Goal: Transaction & Acquisition: Purchase product/service

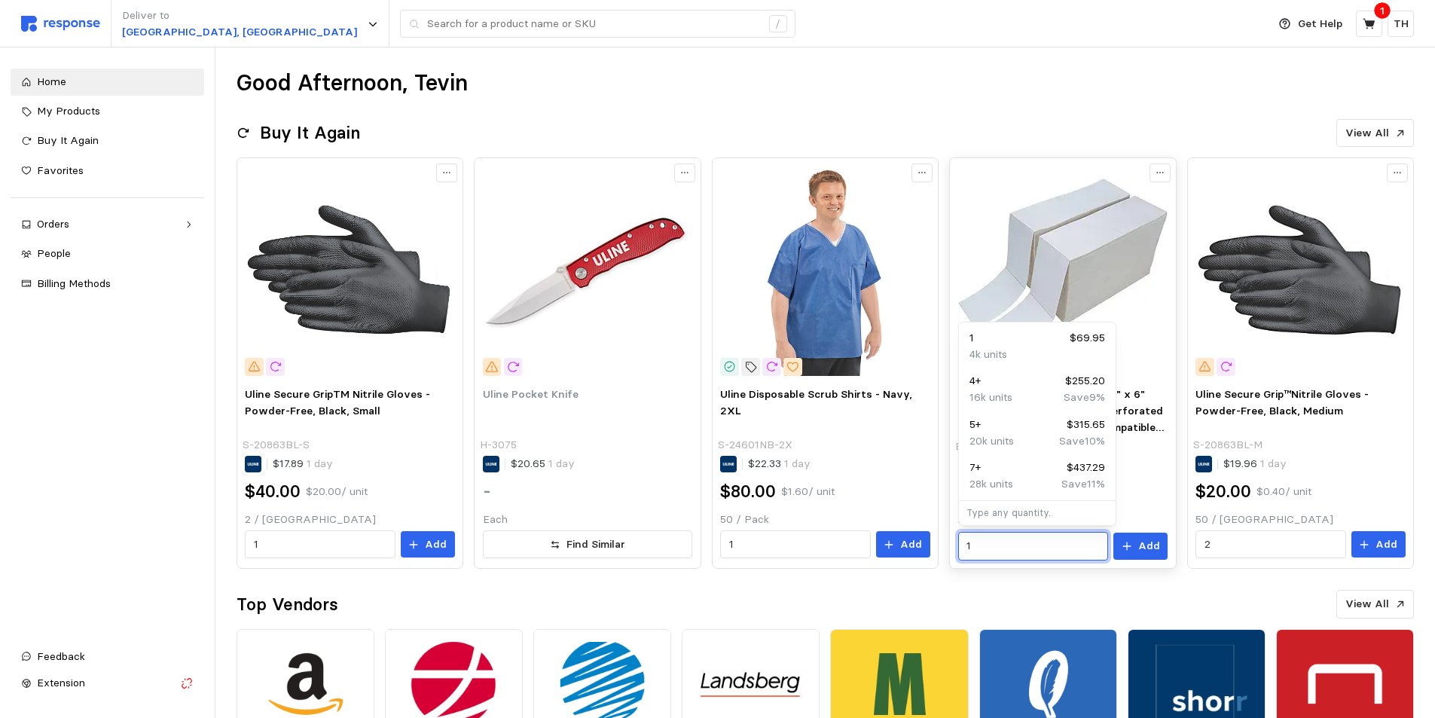
drag, startPoint x: 993, startPoint y: 543, endPoint x: 962, endPoint y: 544, distance: 30.1
click at [962, 544] on div "1" at bounding box center [1033, 546] width 150 height 29
type input "4"
click at [1148, 532] on button "Add" at bounding box center [1140, 545] width 54 height 27
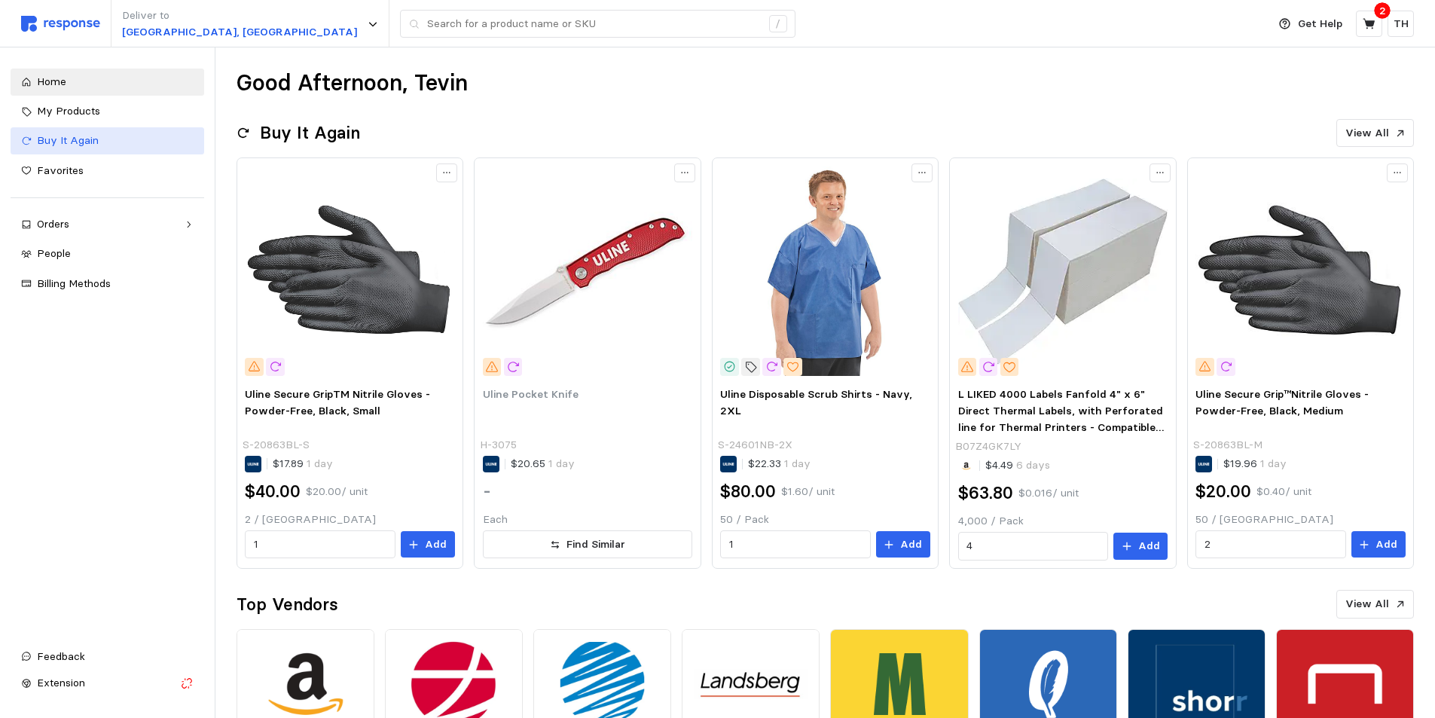
click at [114, 139] on div "Buy It Again" at bounding box center [115, 141] width 157 height 17
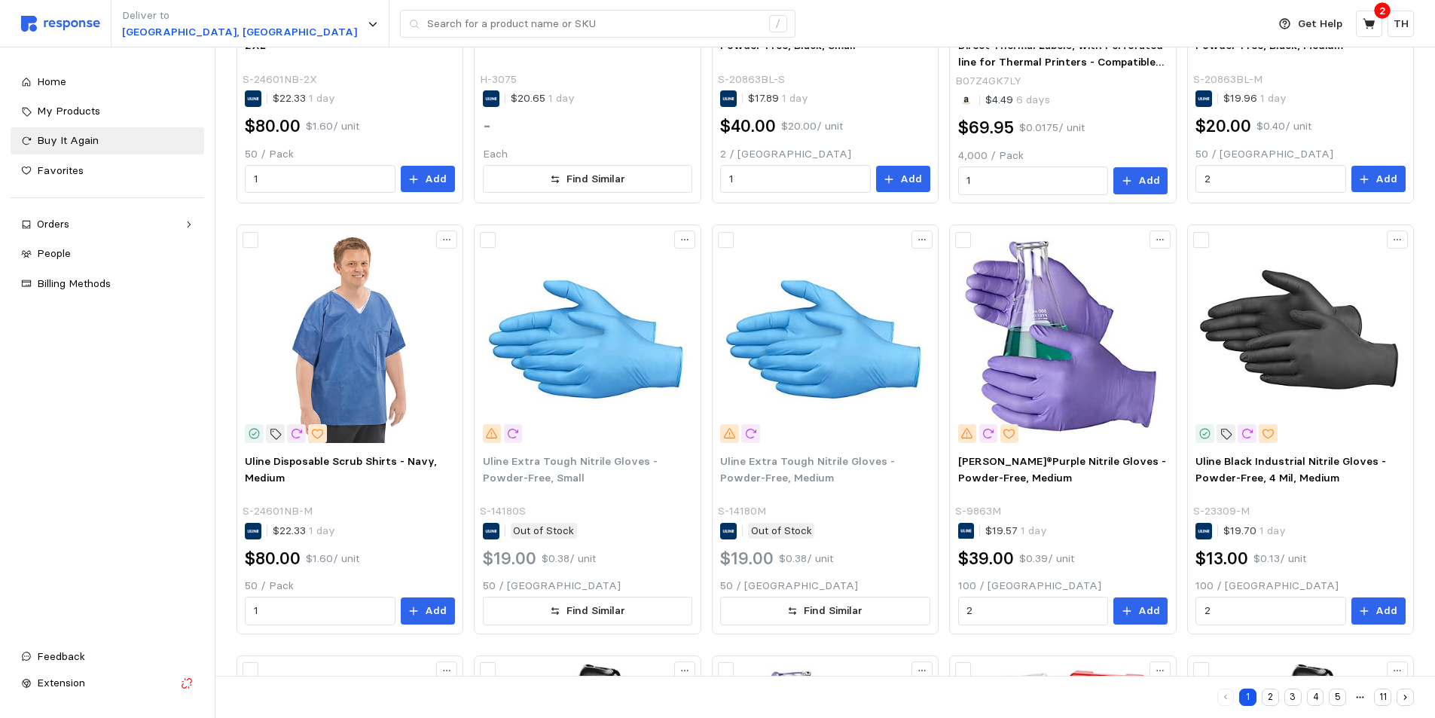
scroll to position [788, 0]
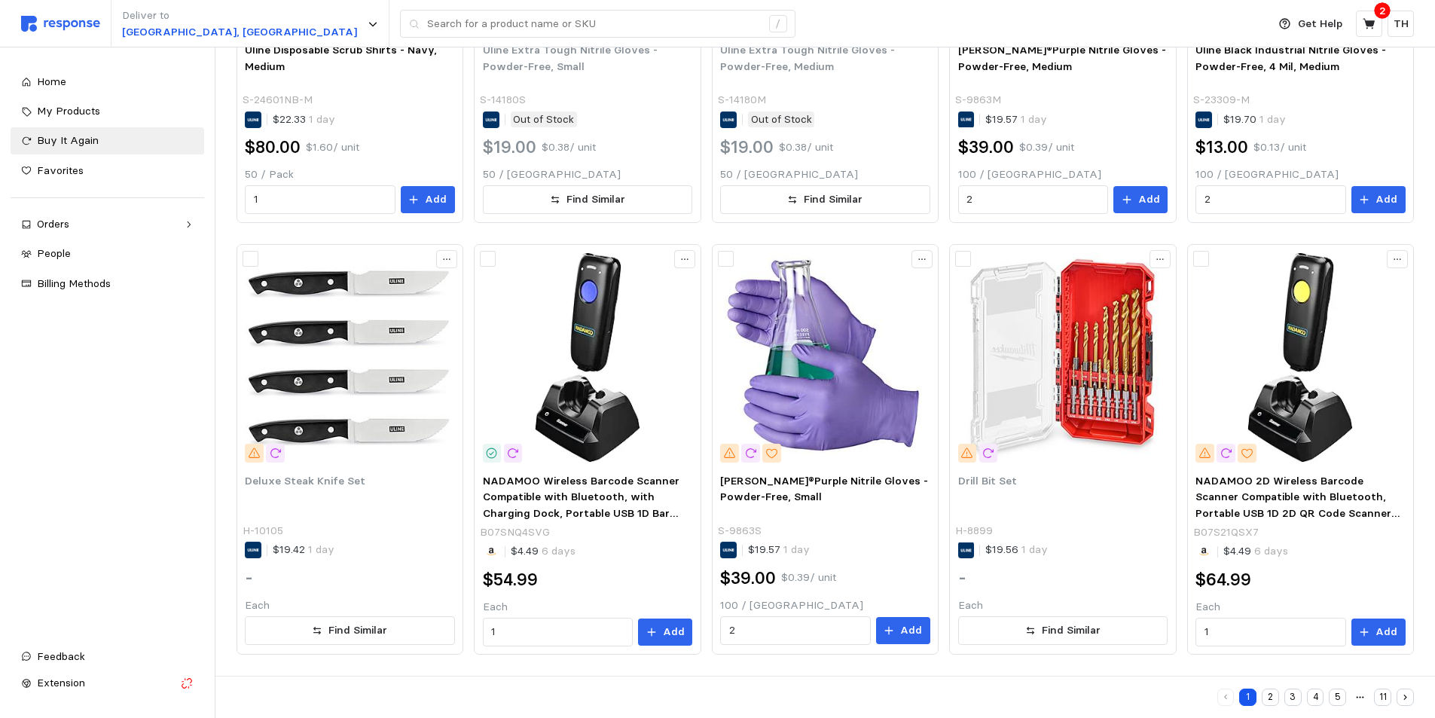
click at [1266, 691] on button "2" at bounding box center [1269, 696] width 17 height 17
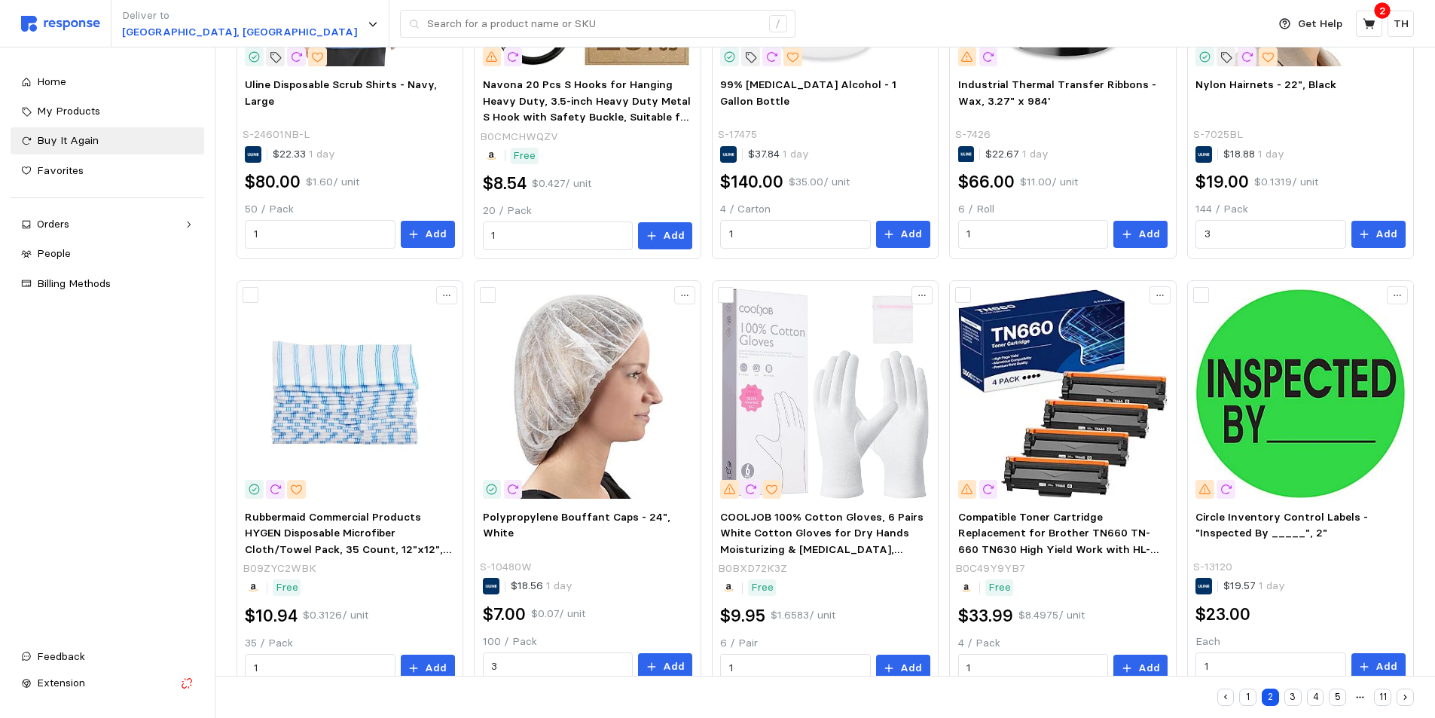
scroll to position [789, 0]
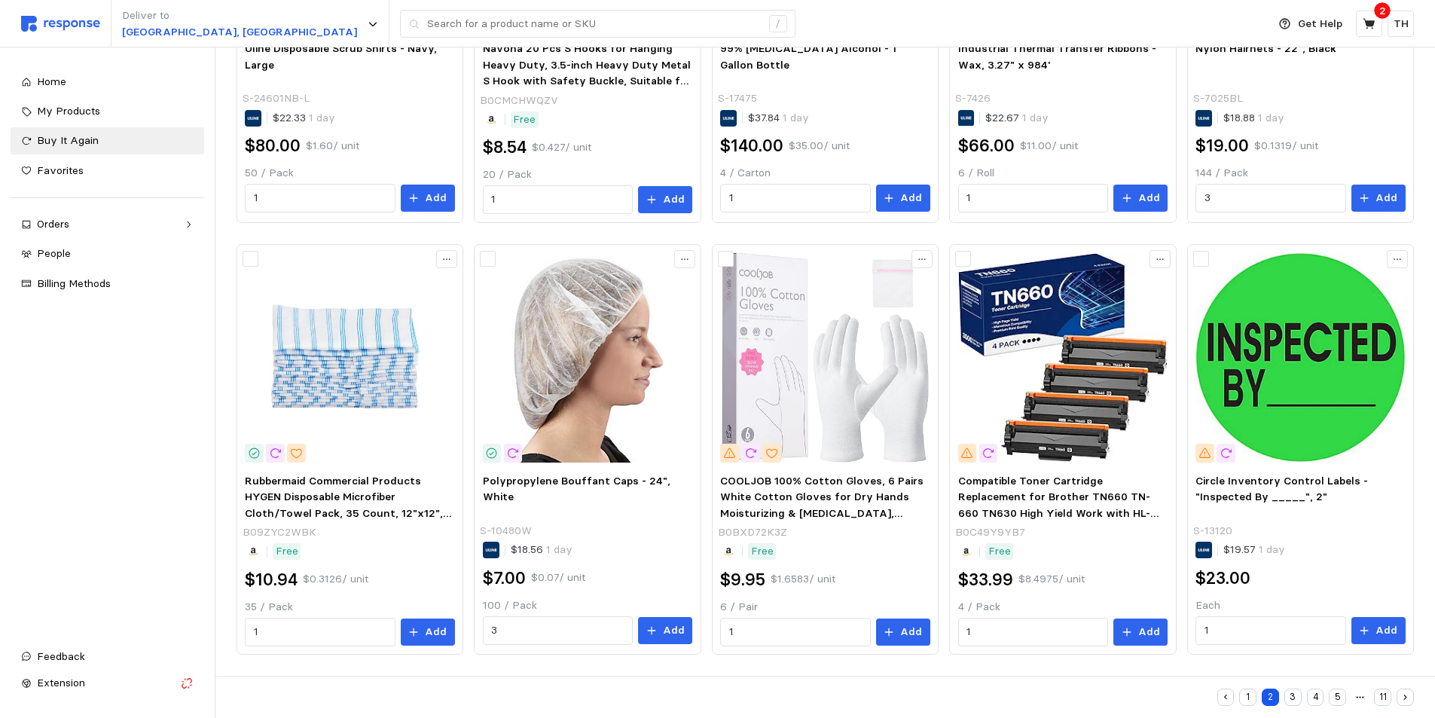
click at [1292, 691] on button "3" at bounding box center [1292, 696] width 17 height 17
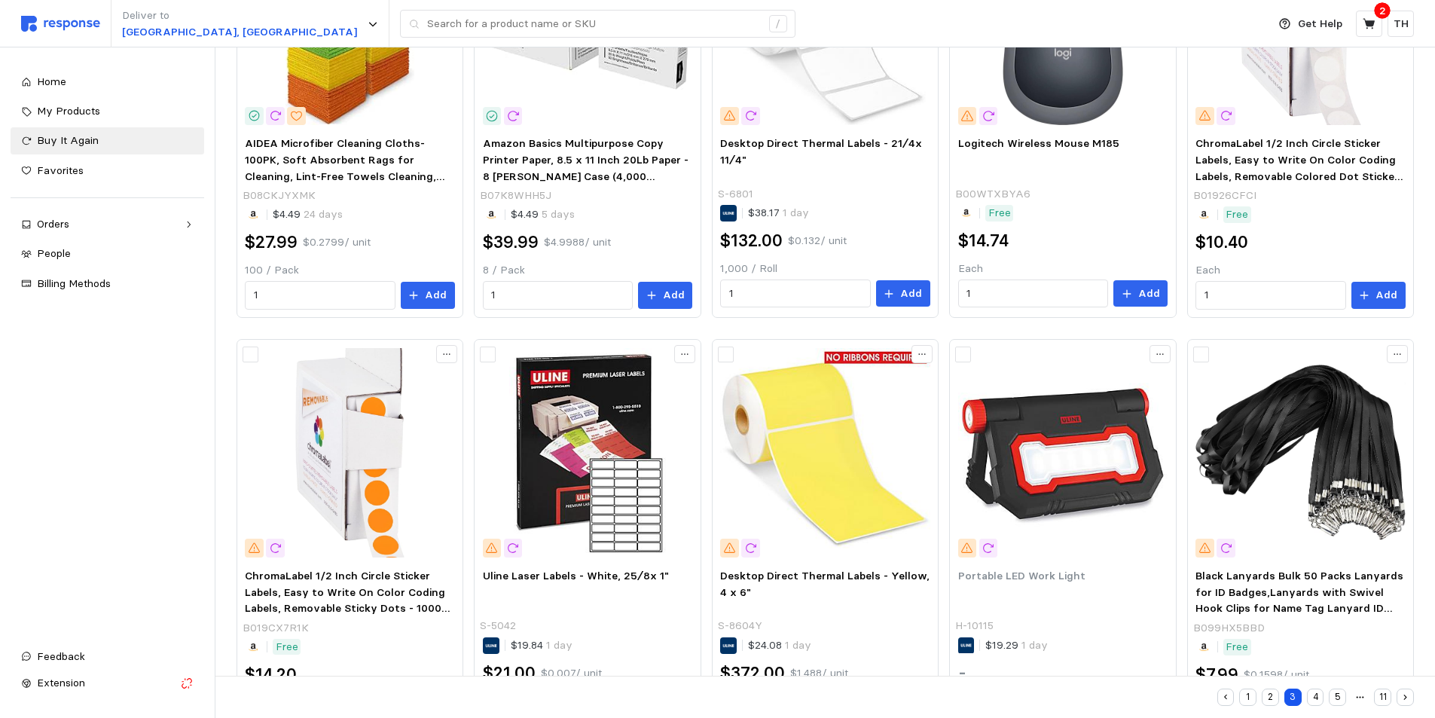
scroll to position [789, 0]
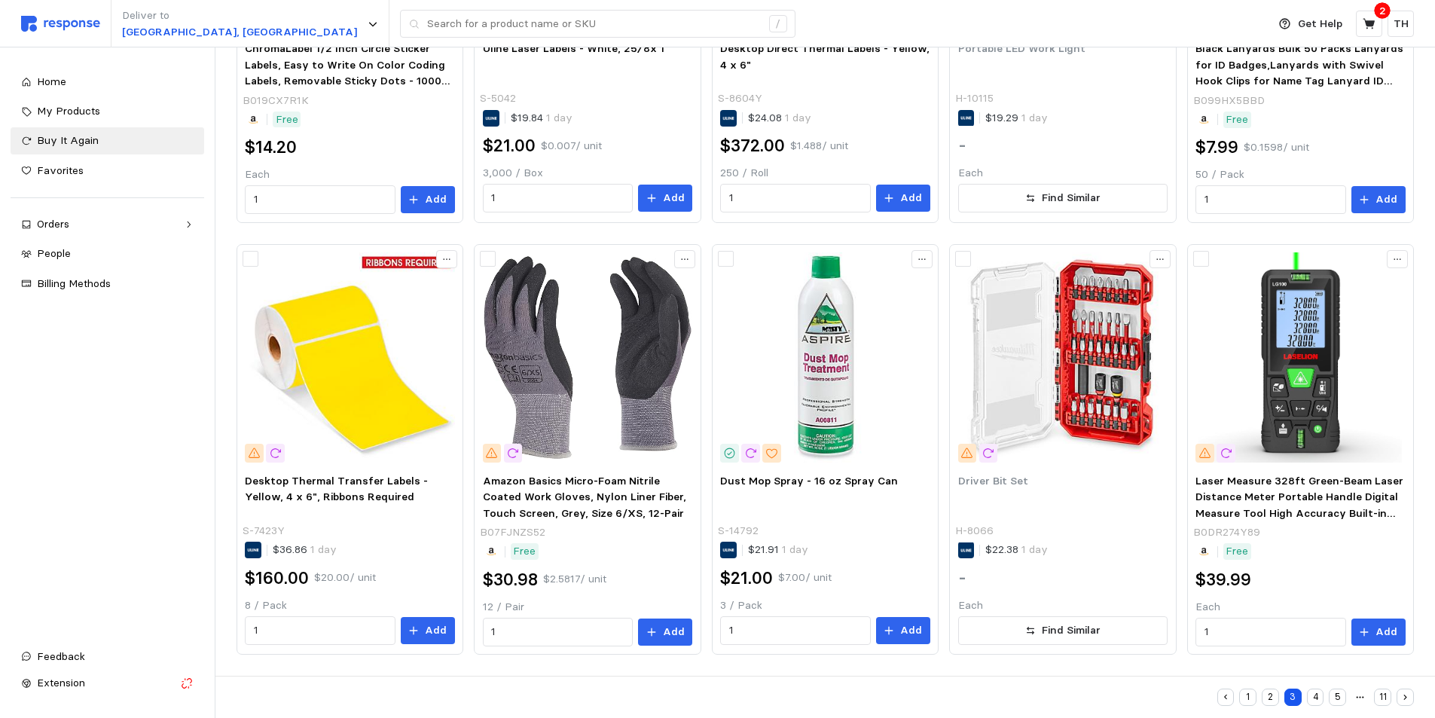
click at [1313, 691] on button "4" at bounding box center [1315, 696] width 17 height 17
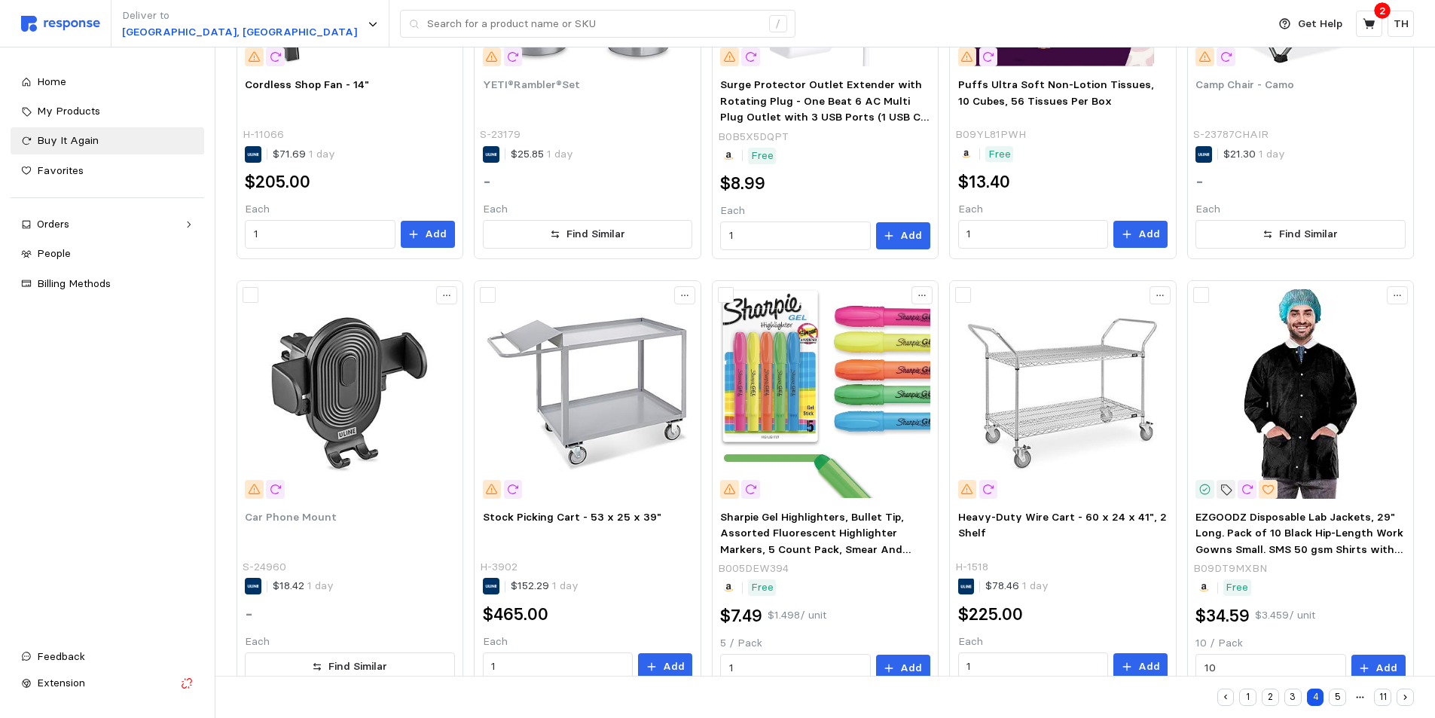
scroll to position [789, 0]
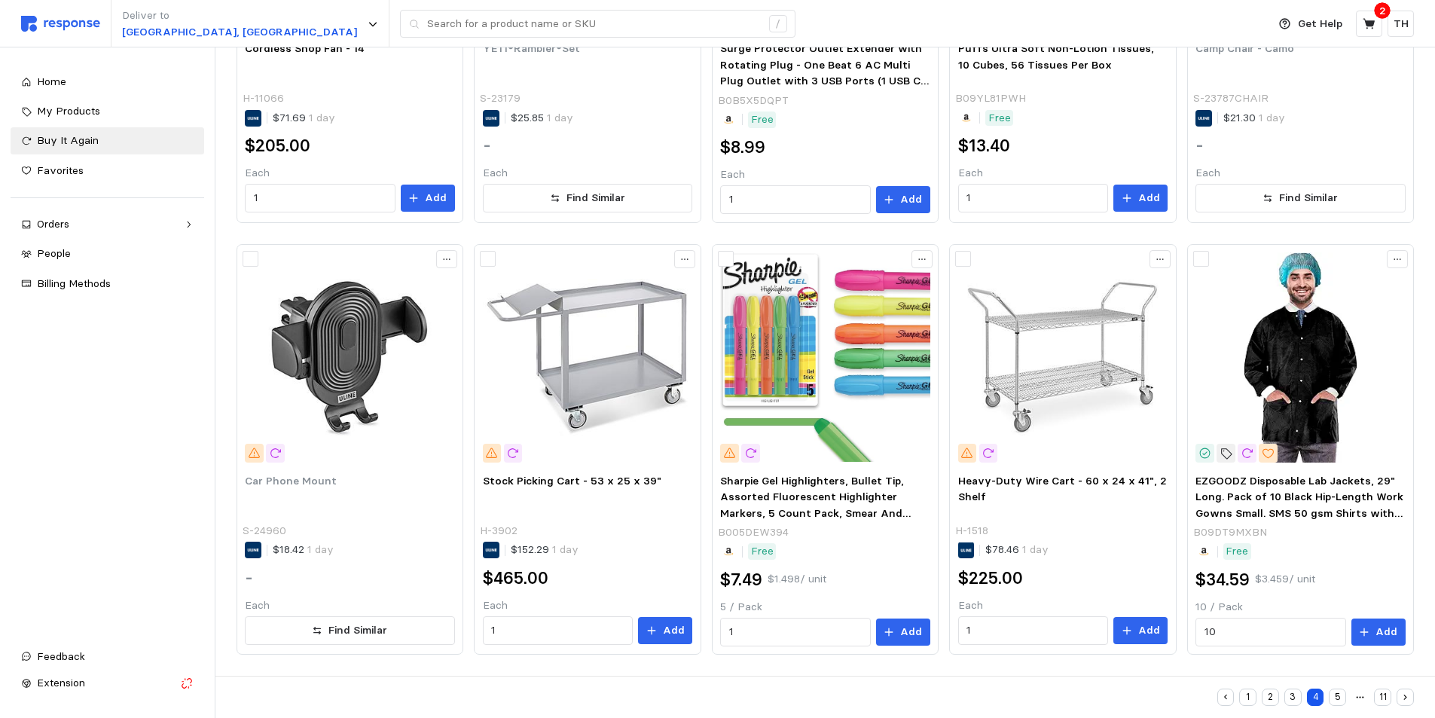
click at [1336, 691] on button "5" at bounding box center [1336, 696] width 17 height 17
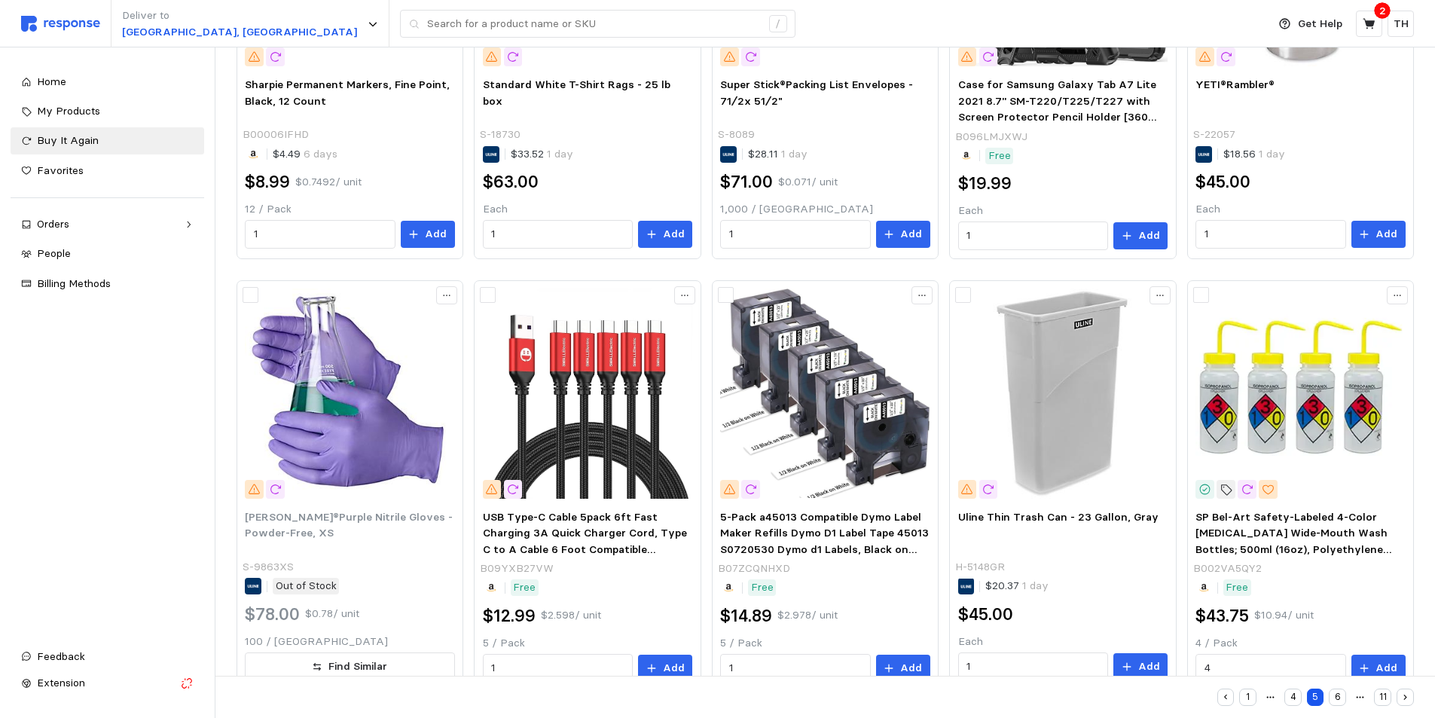
scroll to position [789, 0]
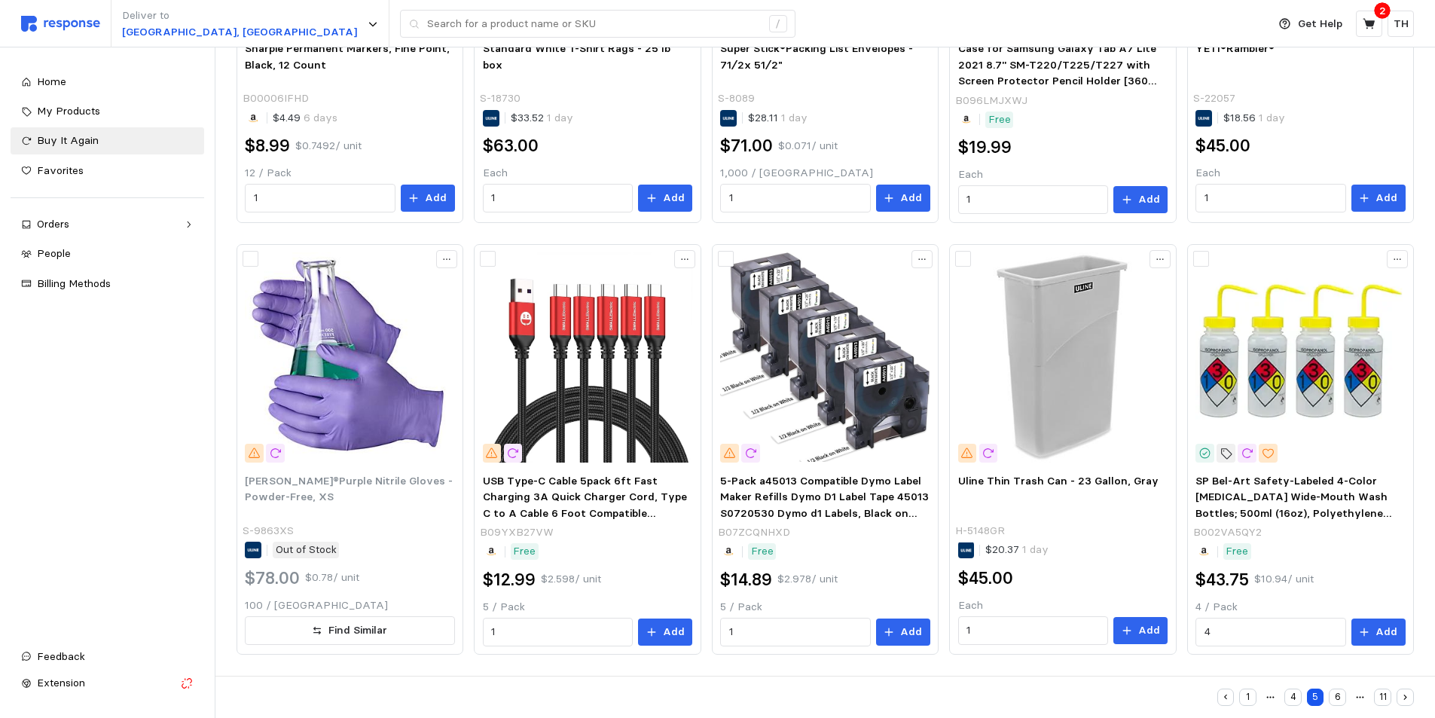
click at [1337, 691] on button "6" at bounding box center [1336, 696] width 17 height 17
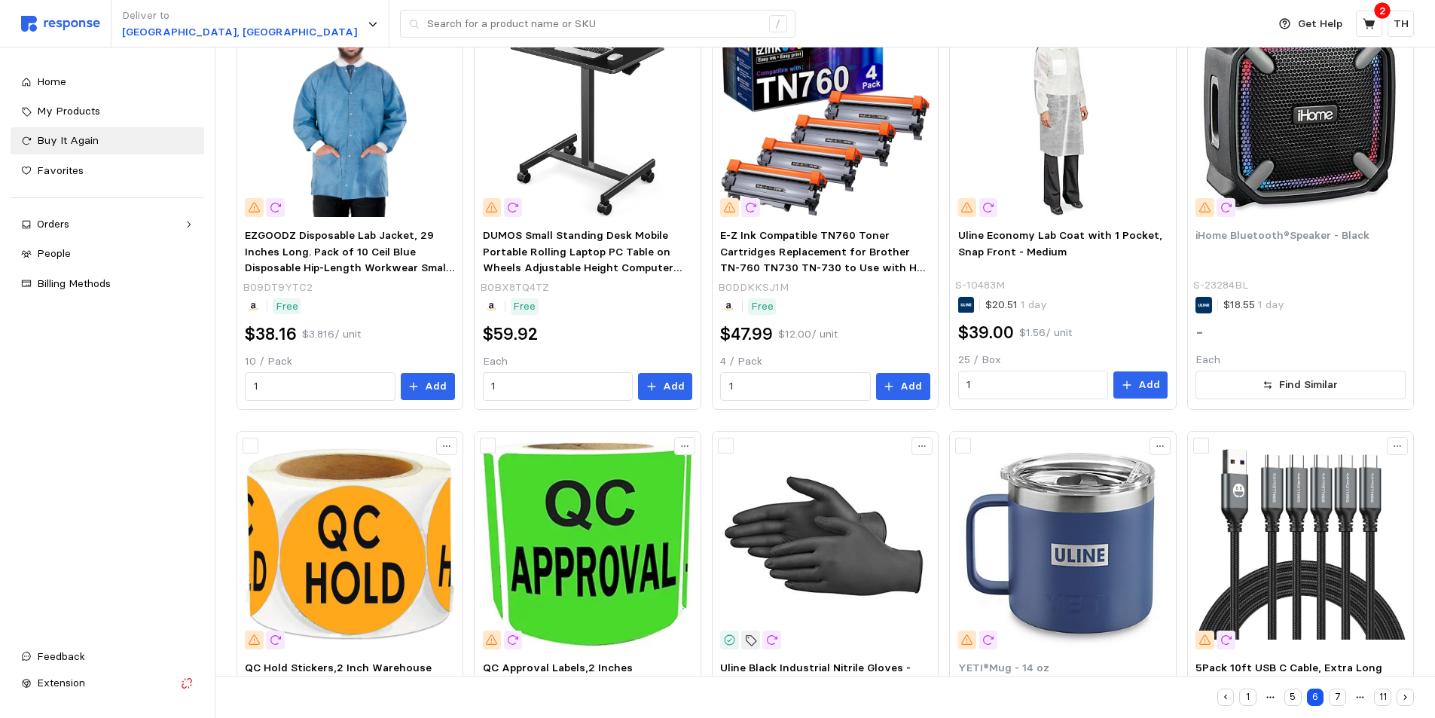
scroll to position [789, 0]
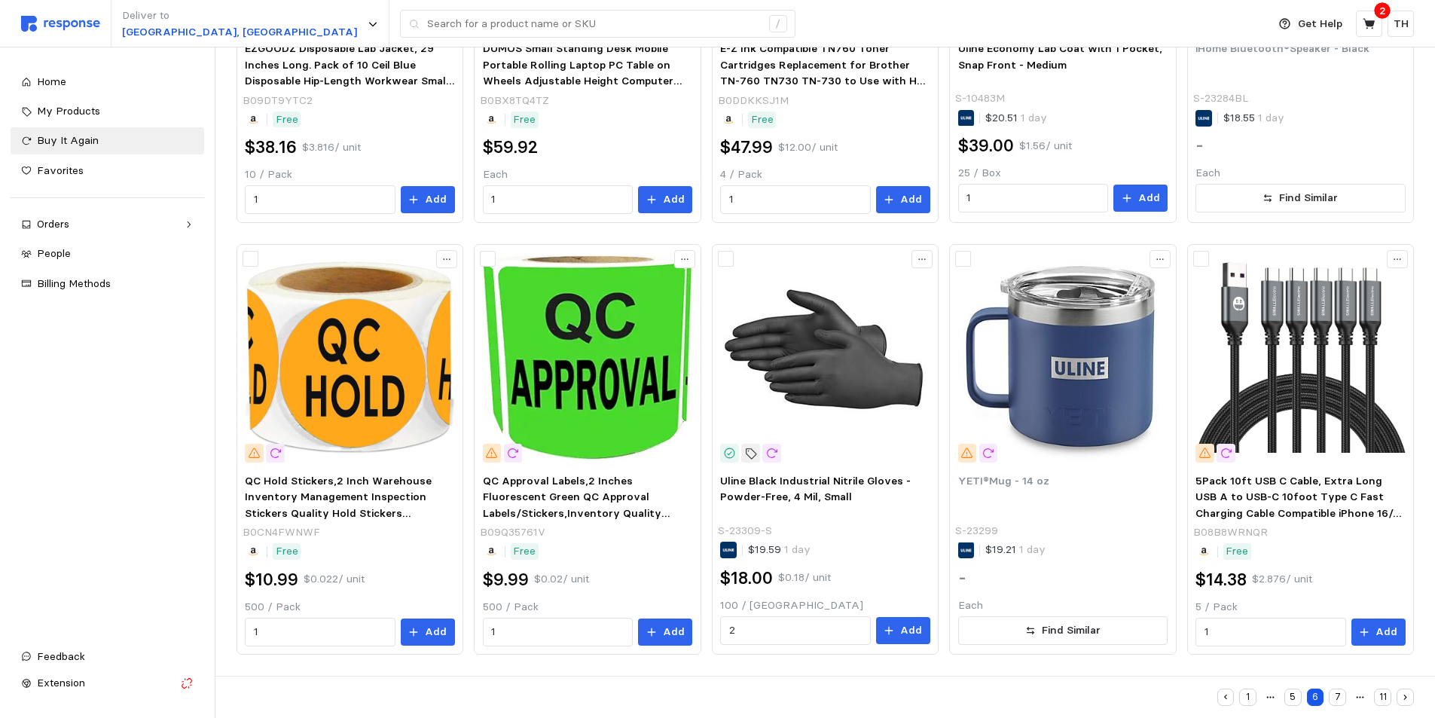
click at [1334, 691] on button "7" at bounding box center [1336, 696] width 17 height 17
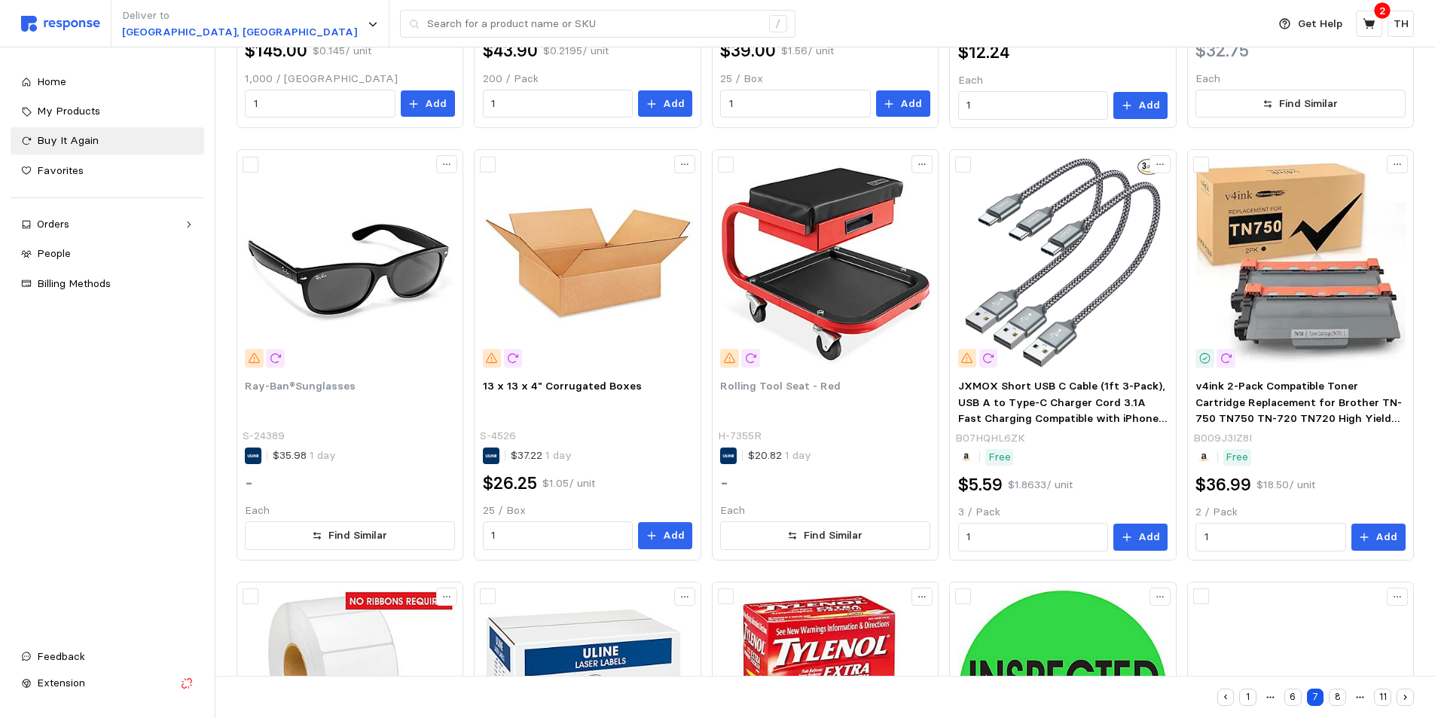
scroll to position [789, 0]
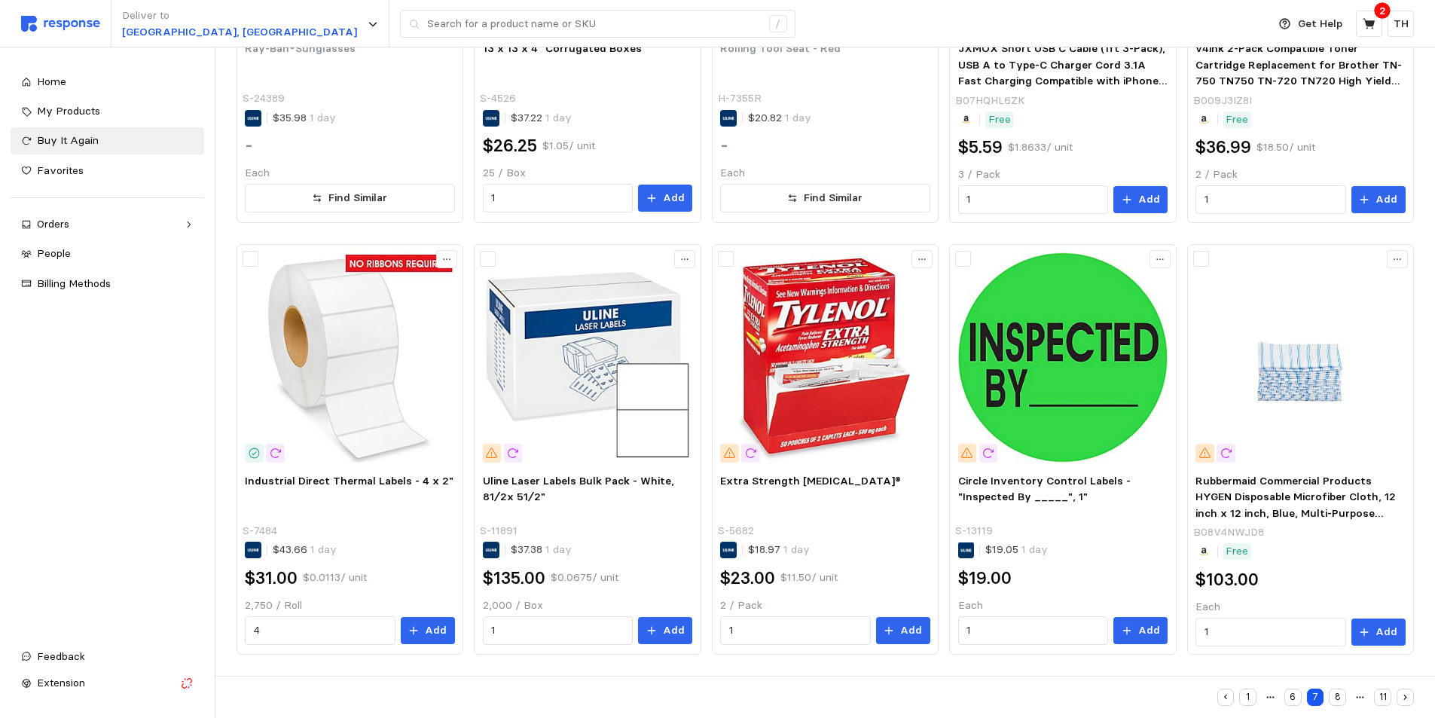
click at [1338, 691] on button "8" at bounding box center [1336, 696] width 17 height 17
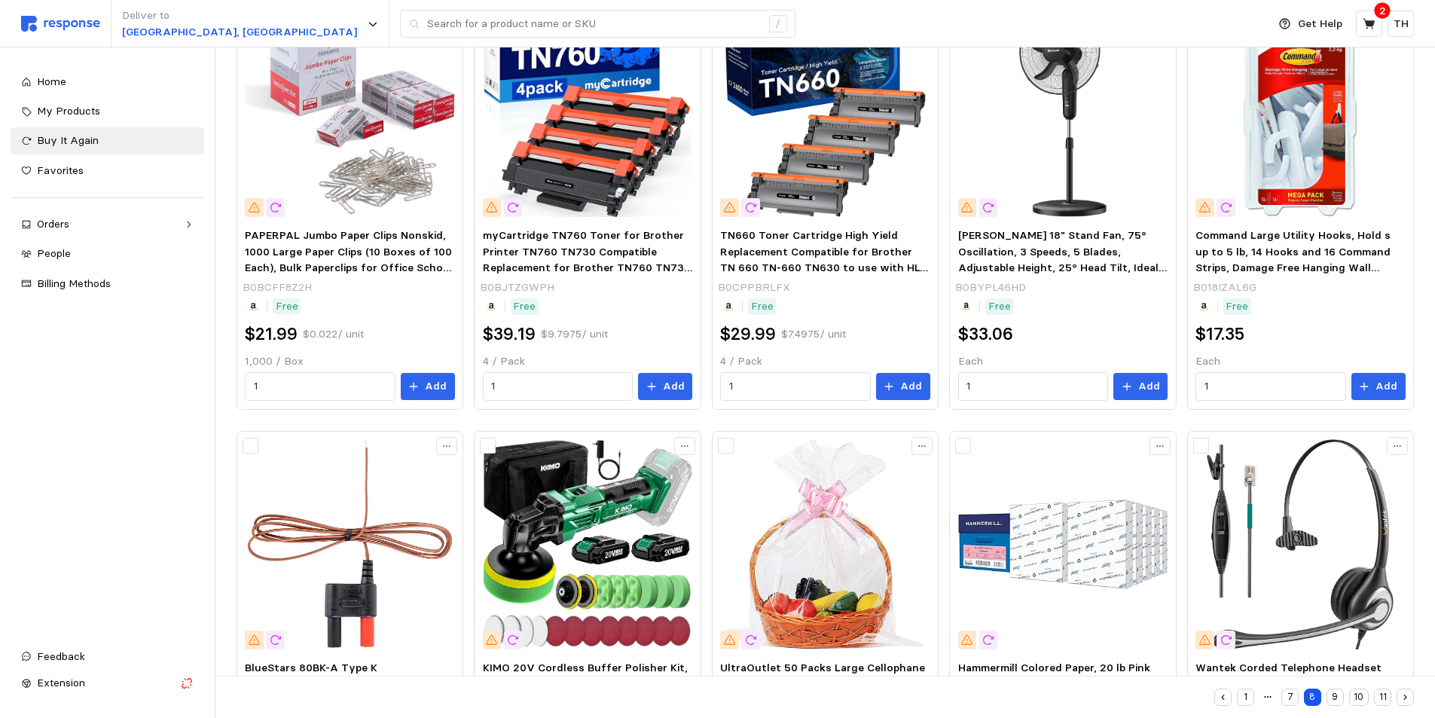
scroll to position [789, 0]
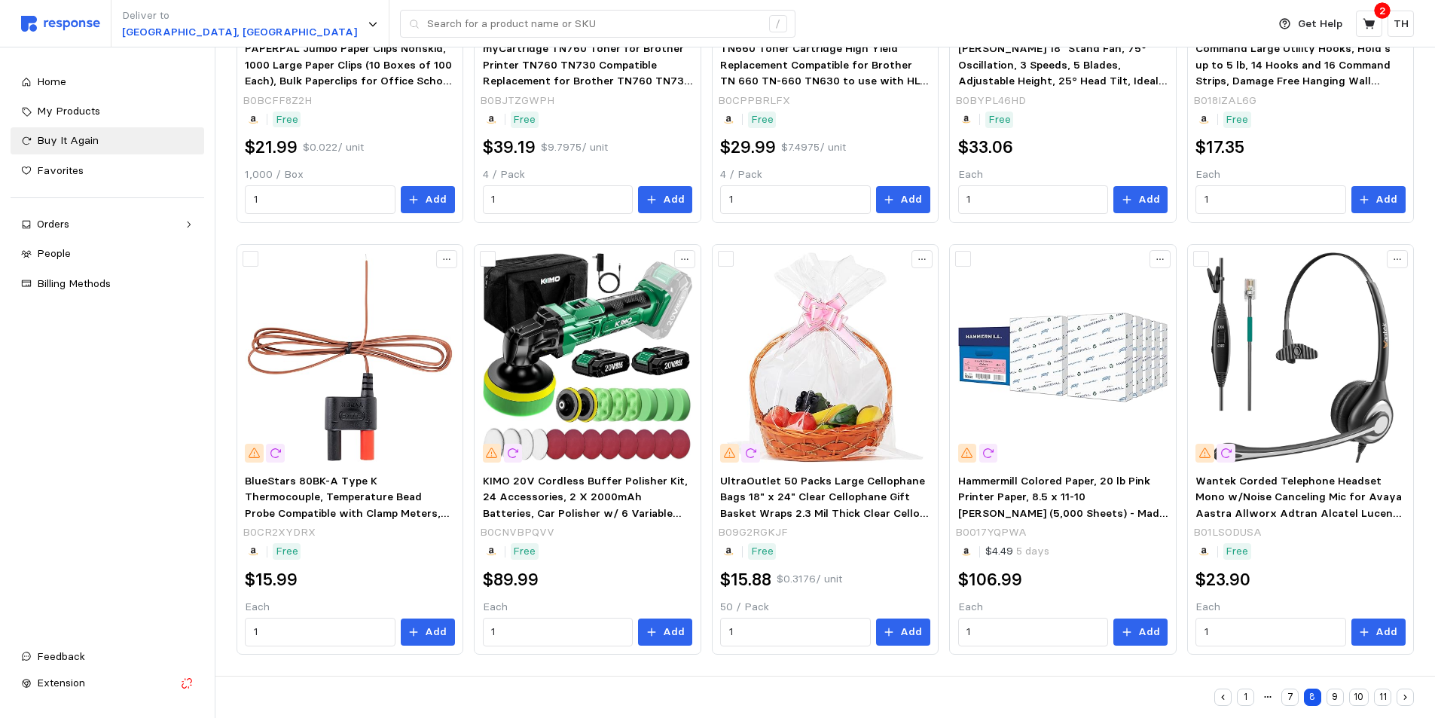
click at [1337, 691] on button "9" at bounding box center [1334, 696] width 17 height 17
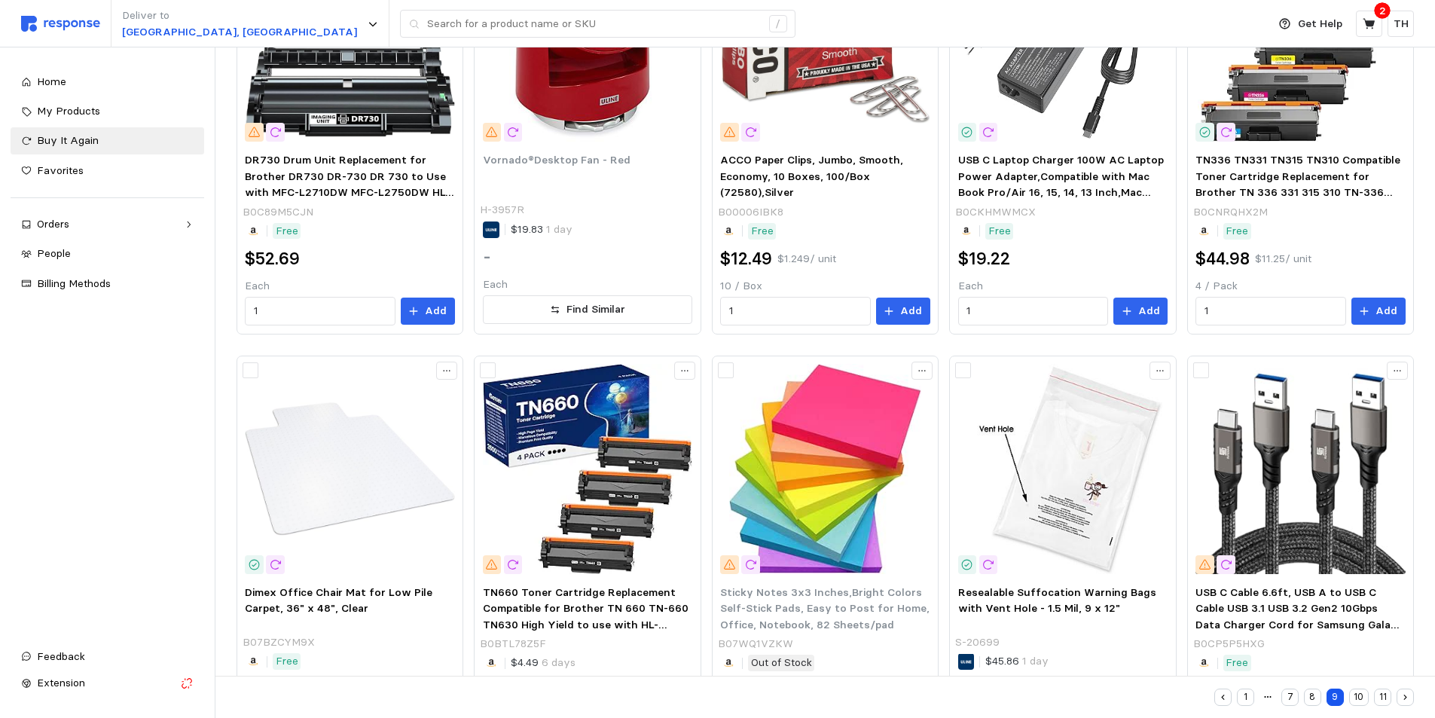
scroll to position [789, 0]
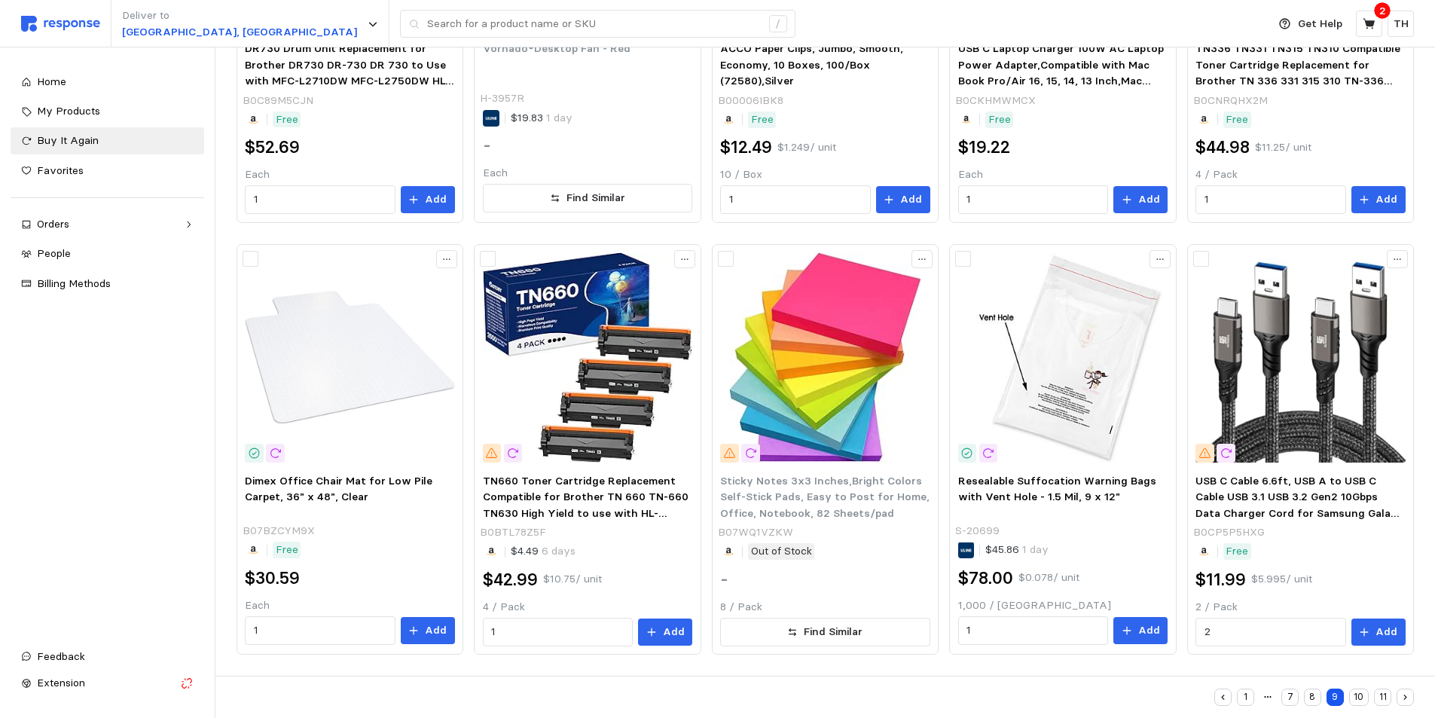
click at [1356, 691] on button "10" at bounding box center [1359, 696] width 20 height 17
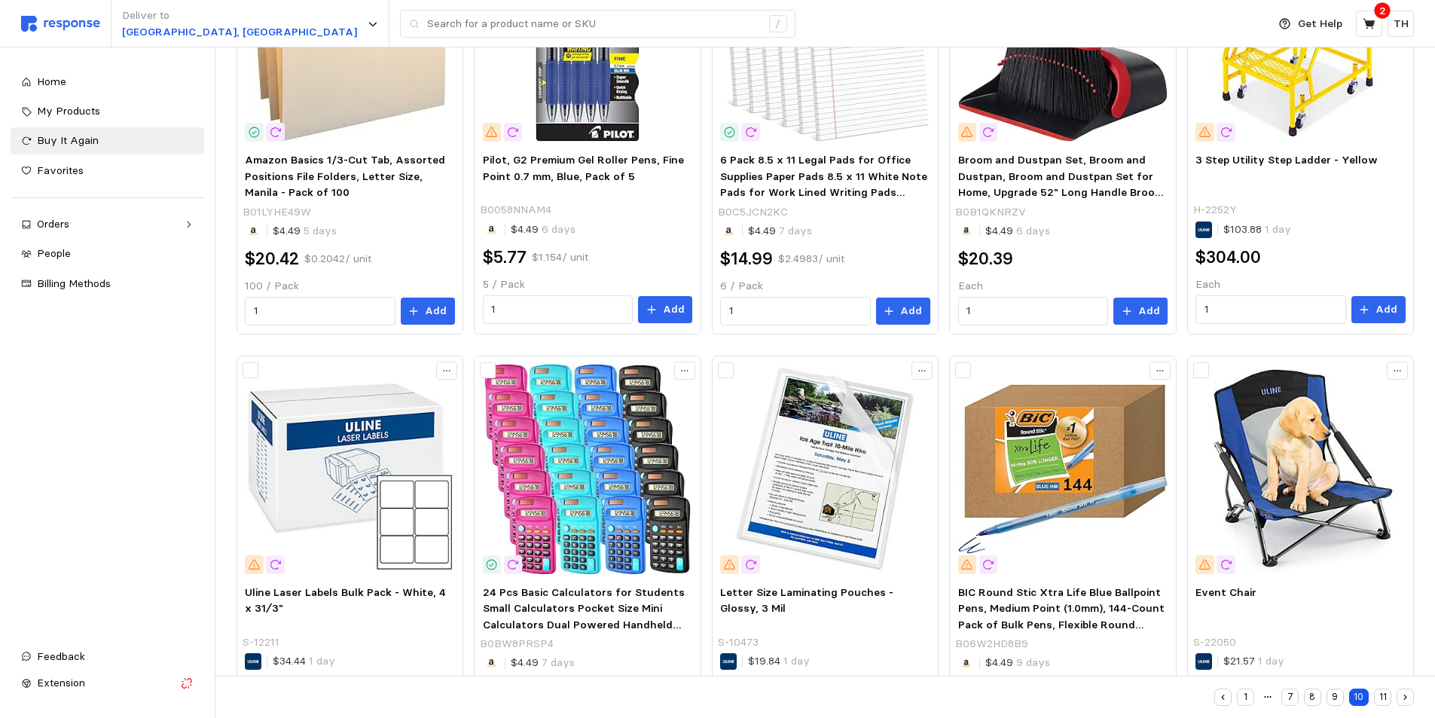
scroll to position [789, 0]
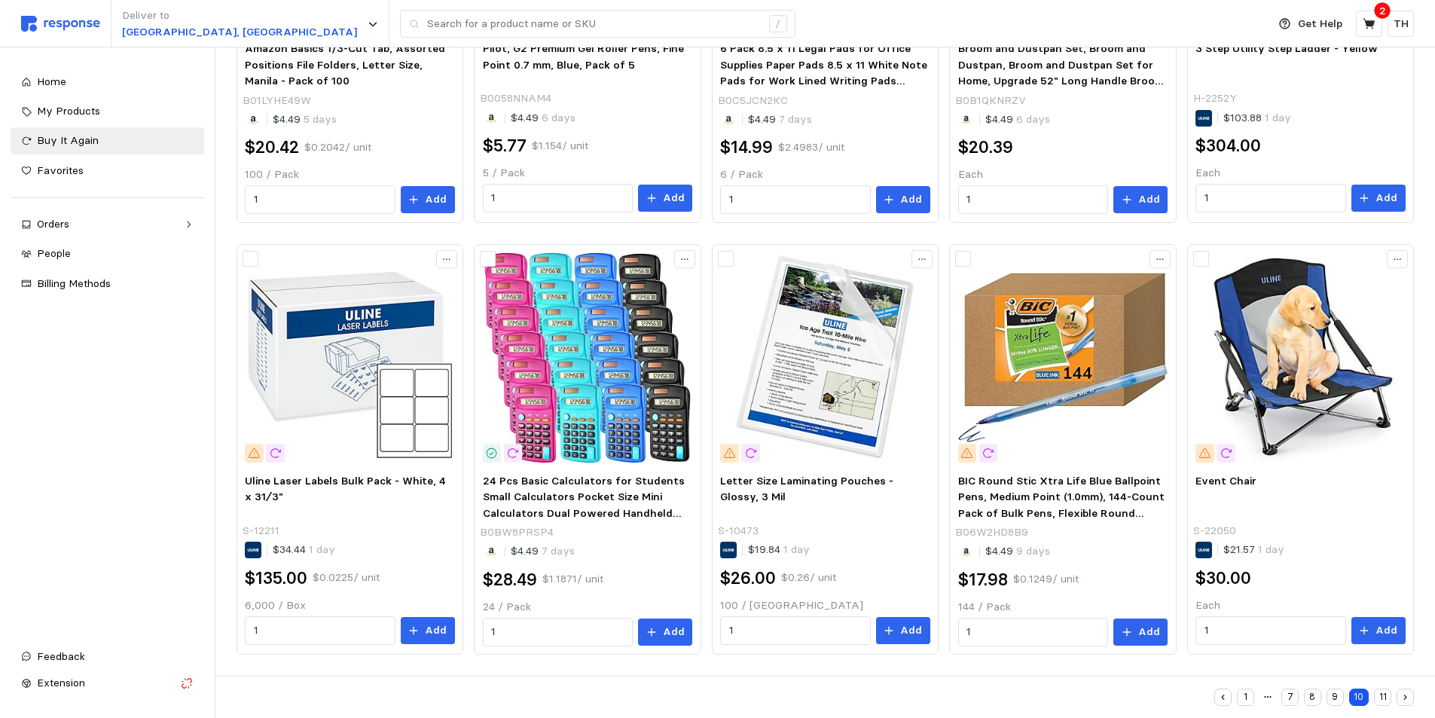
click at [1377, 691] on button "11" at bounding box center [1382, 696] width 17 height 17
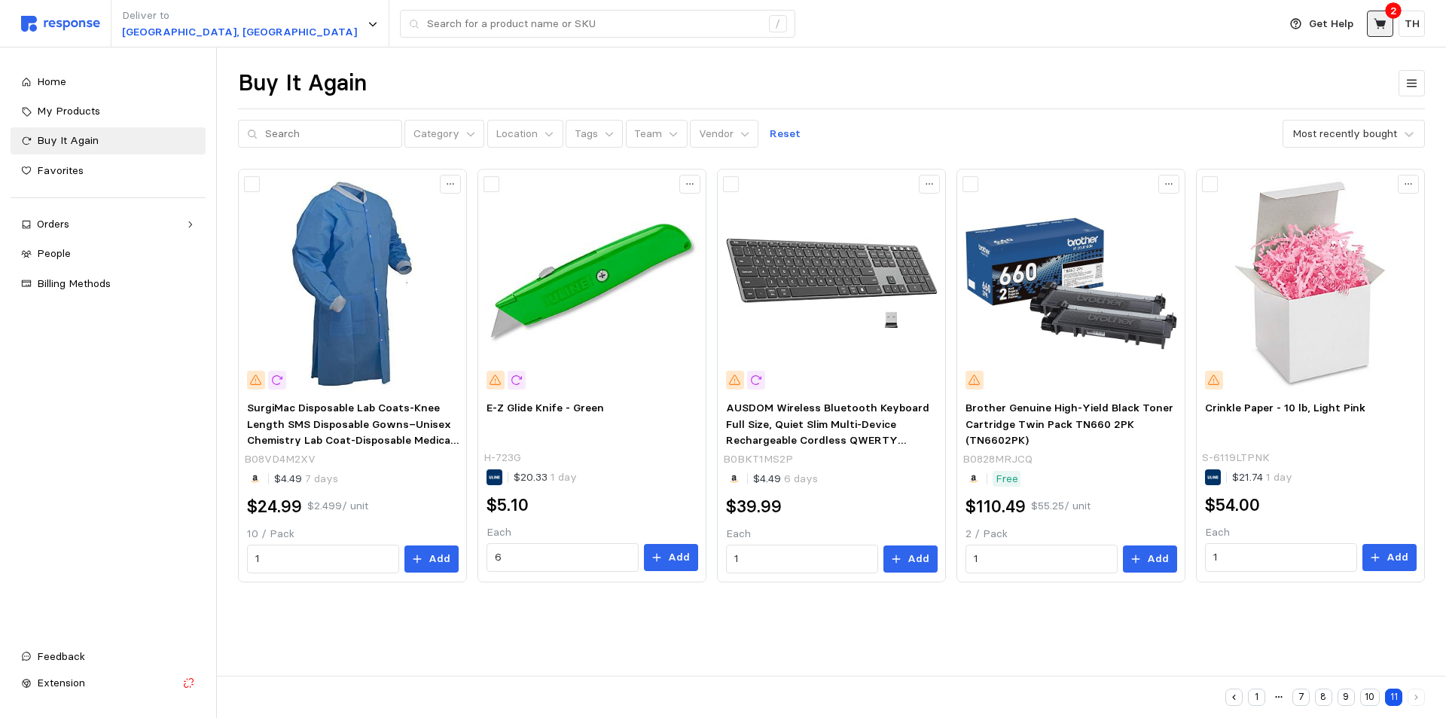
click at [1387, 23] on button at bounding box center [1380, 24] width 26 height 26
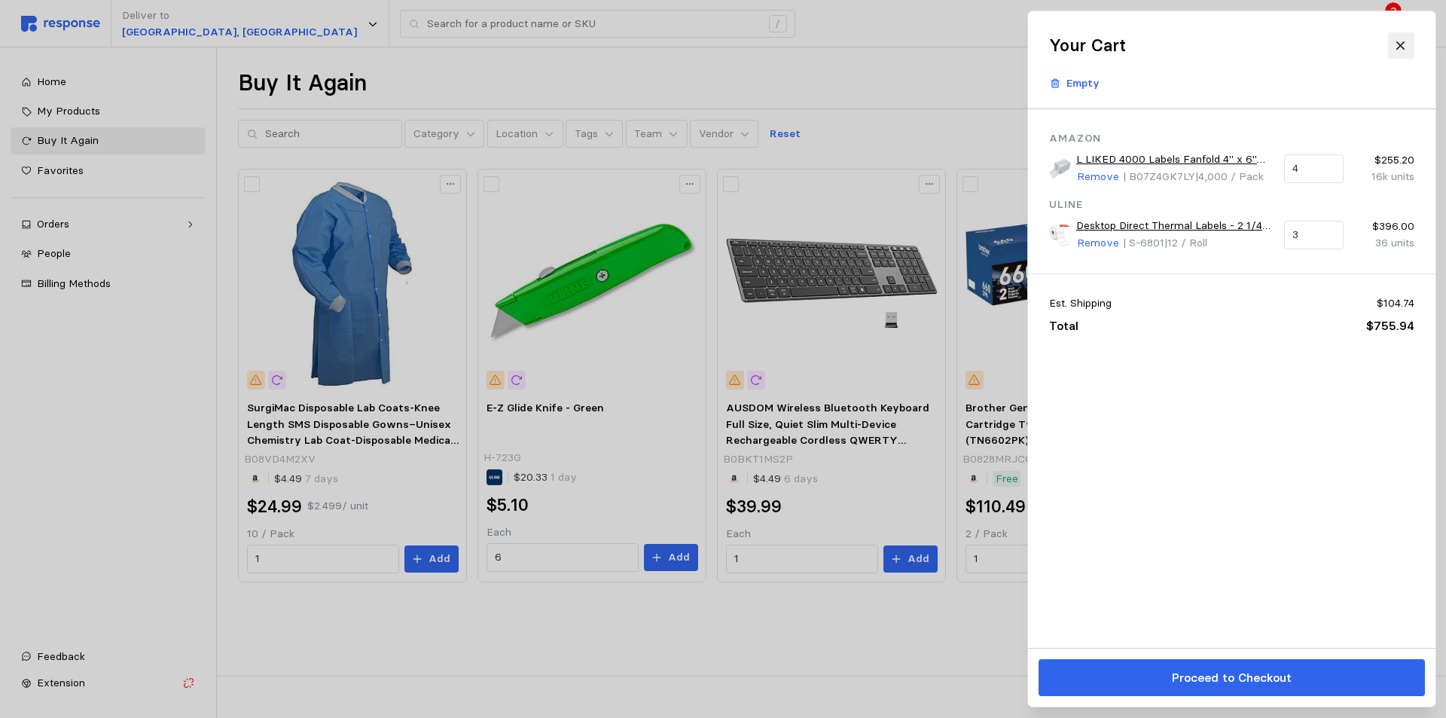
drag, startPoint x: 1392, startPoint y: 45, endPoint x: 938, endPoint y: 43, distance: 454.1
click at [1392, 45] on button at bounding box center [1400, 45] width 26 height 26
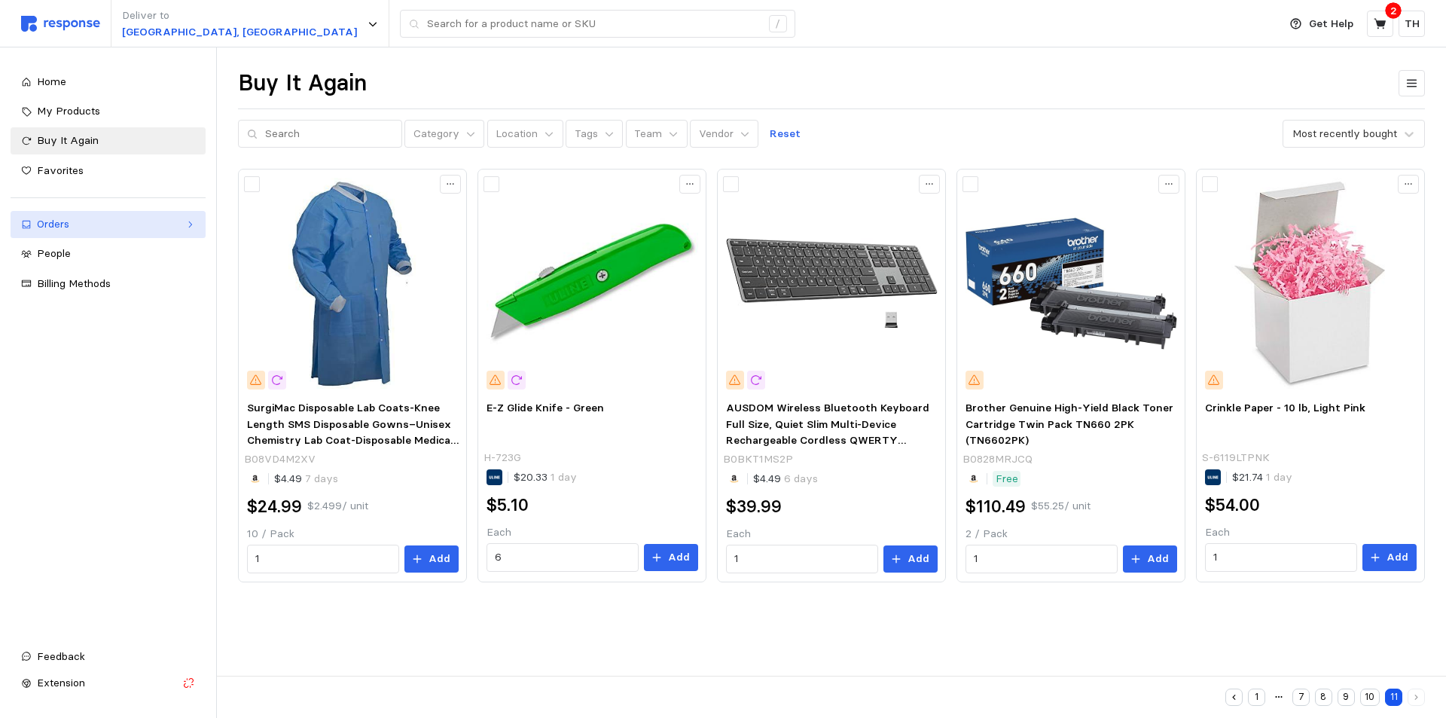
click at [87, 234] on link "Orders" at bounding box center [108, 224] width 195 height 27
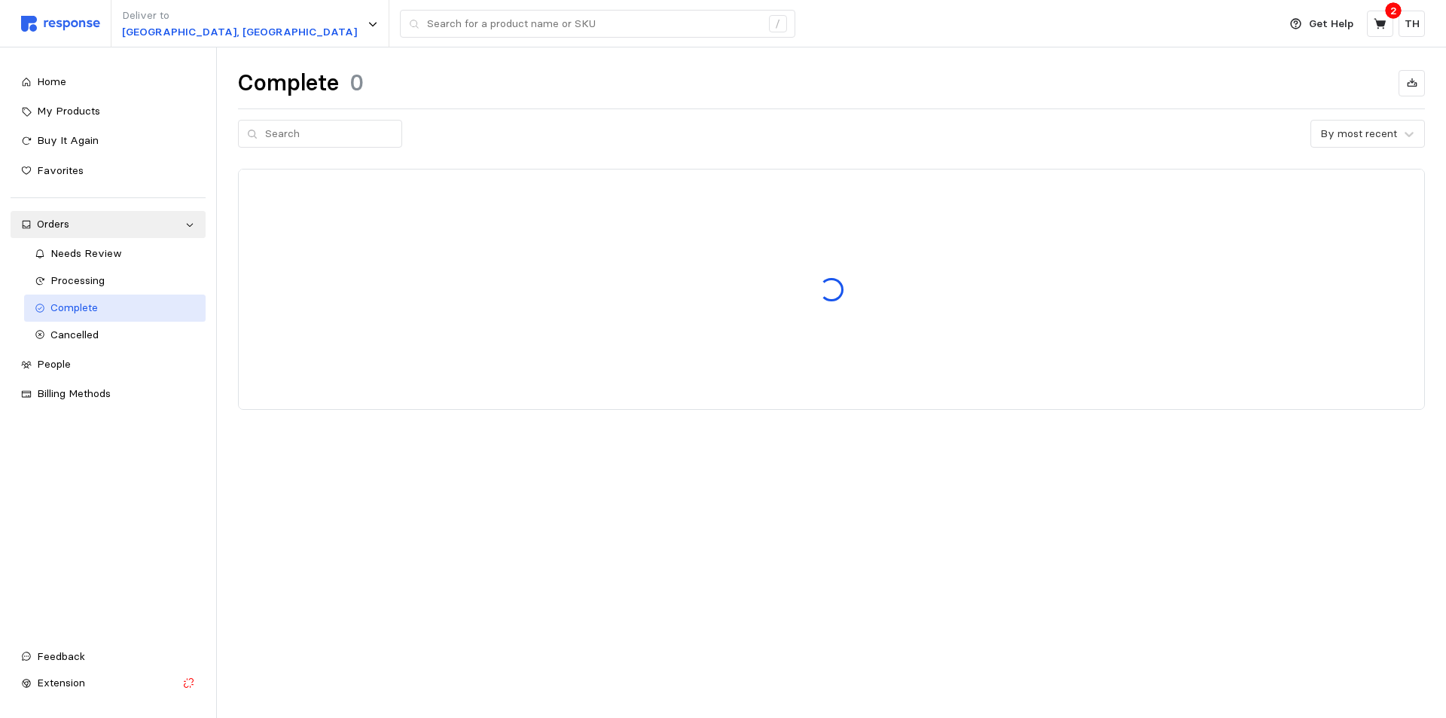
click at [81, 314] on div "Complete" at bounding box center [122, 308] width 145 height 17
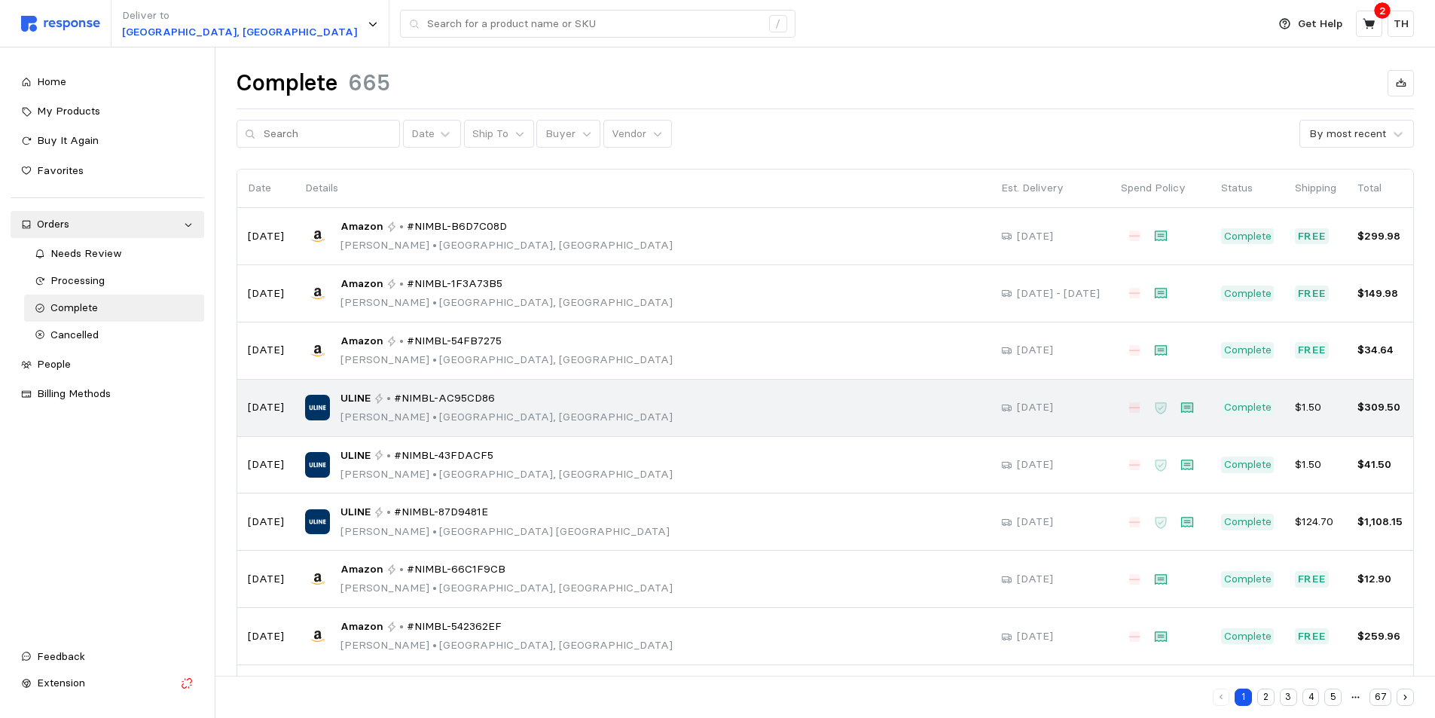
click at [422, 405] on span "#NIMBL-AC95CD86" at bounding box center [444, 398] width 101 height 17
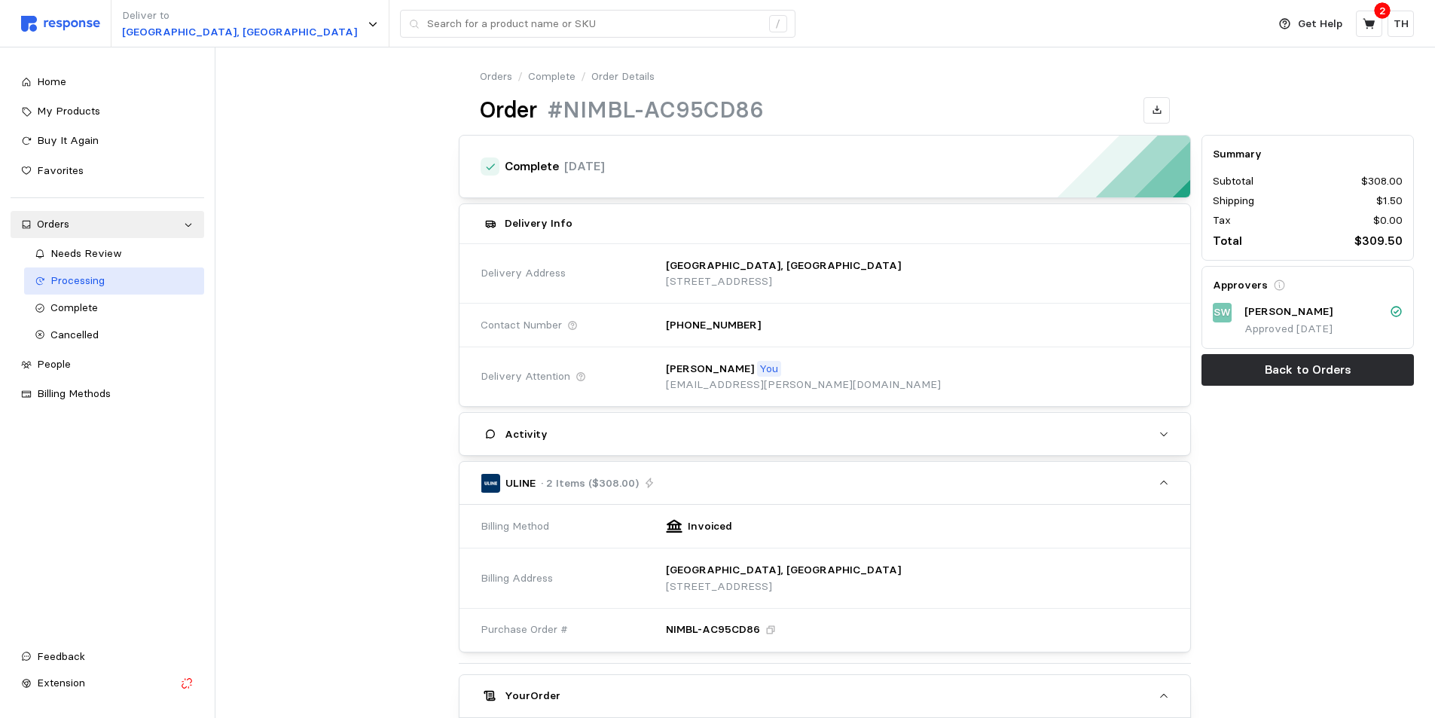
click at [115, 276] on div "Processing" at bounding box center [121, 281] width 143 height 17
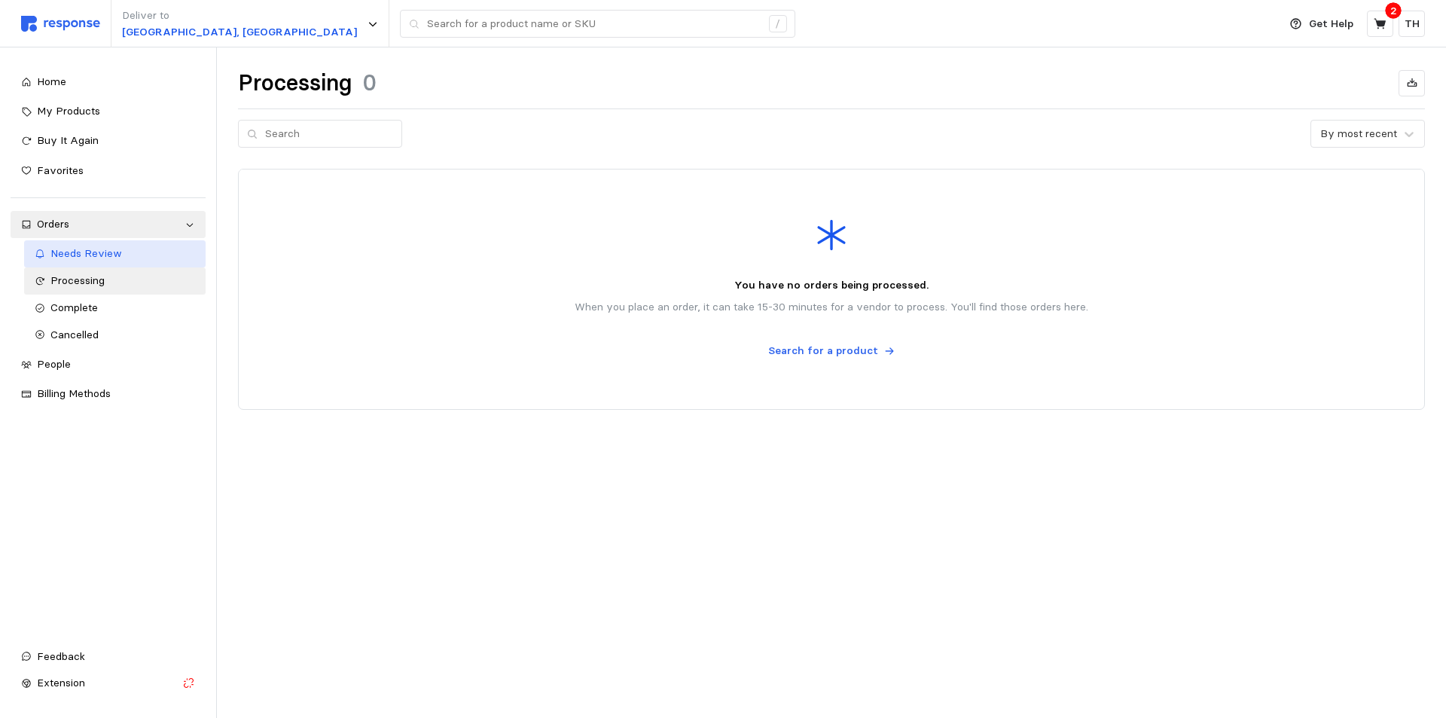
click at [120, 256] on div "Needs Review" at bounding box center [122, 253] width 145 height 17
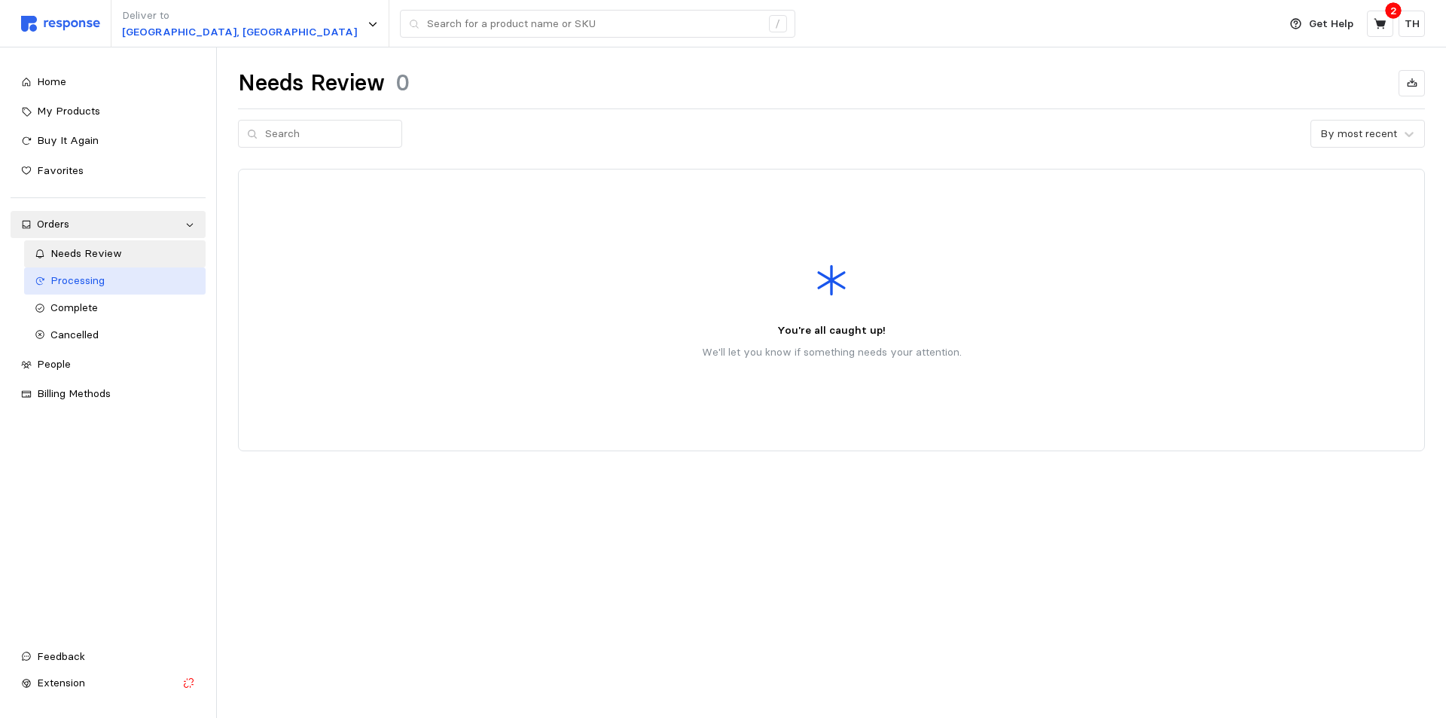
click at [118, 284] on div "Processing" at bounding box center [122, 281] width 145 height 17
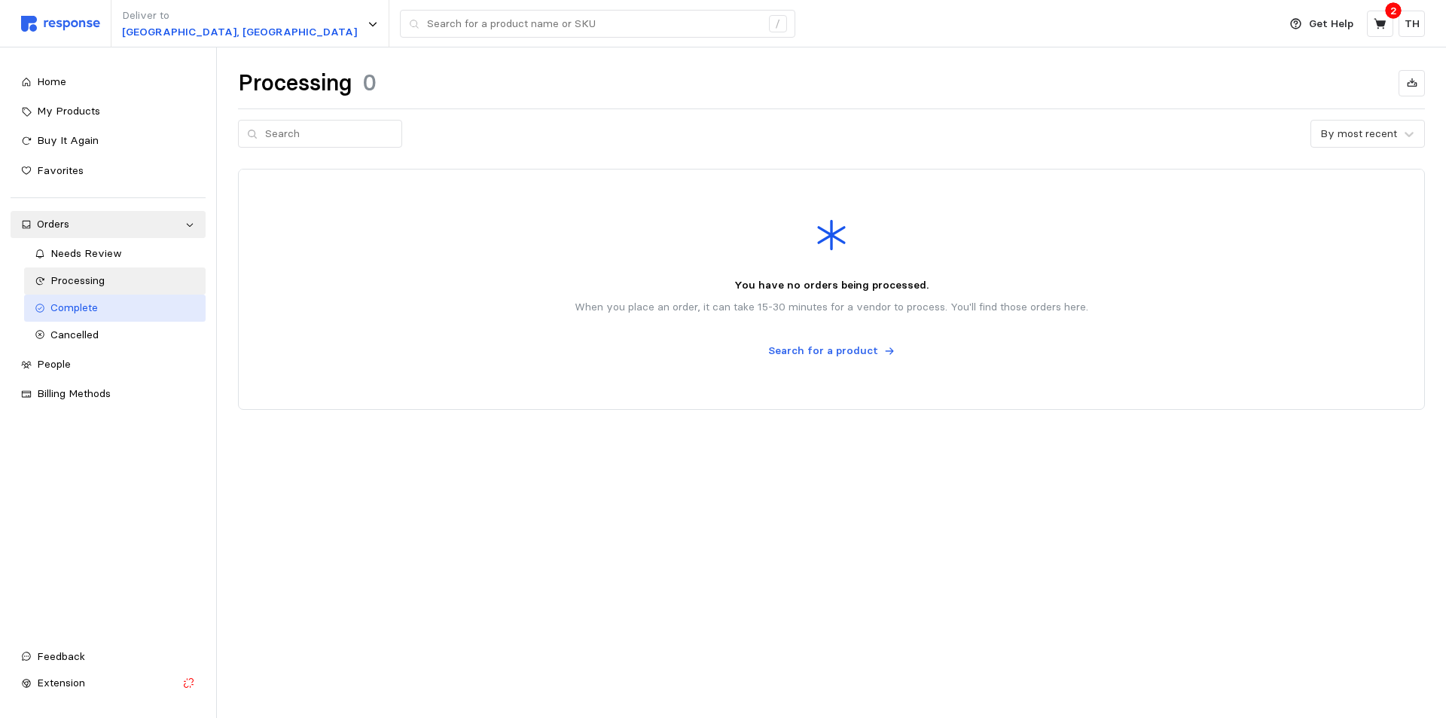
click at [113, 304] on div "Complete" at bounding box center [122, 308] width 145 height 17
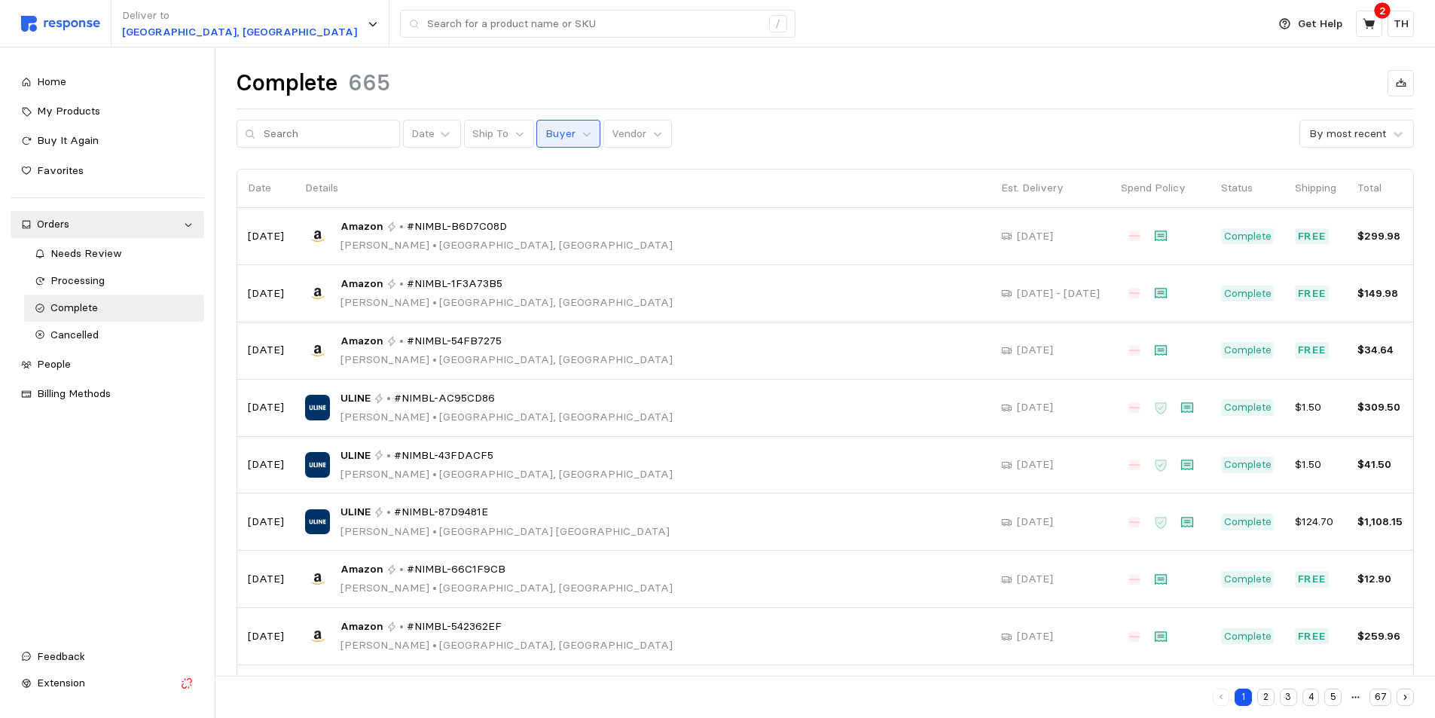
click at [550, 129] on p "Buyer" at bounding box center [560, 134] width 30 height 17
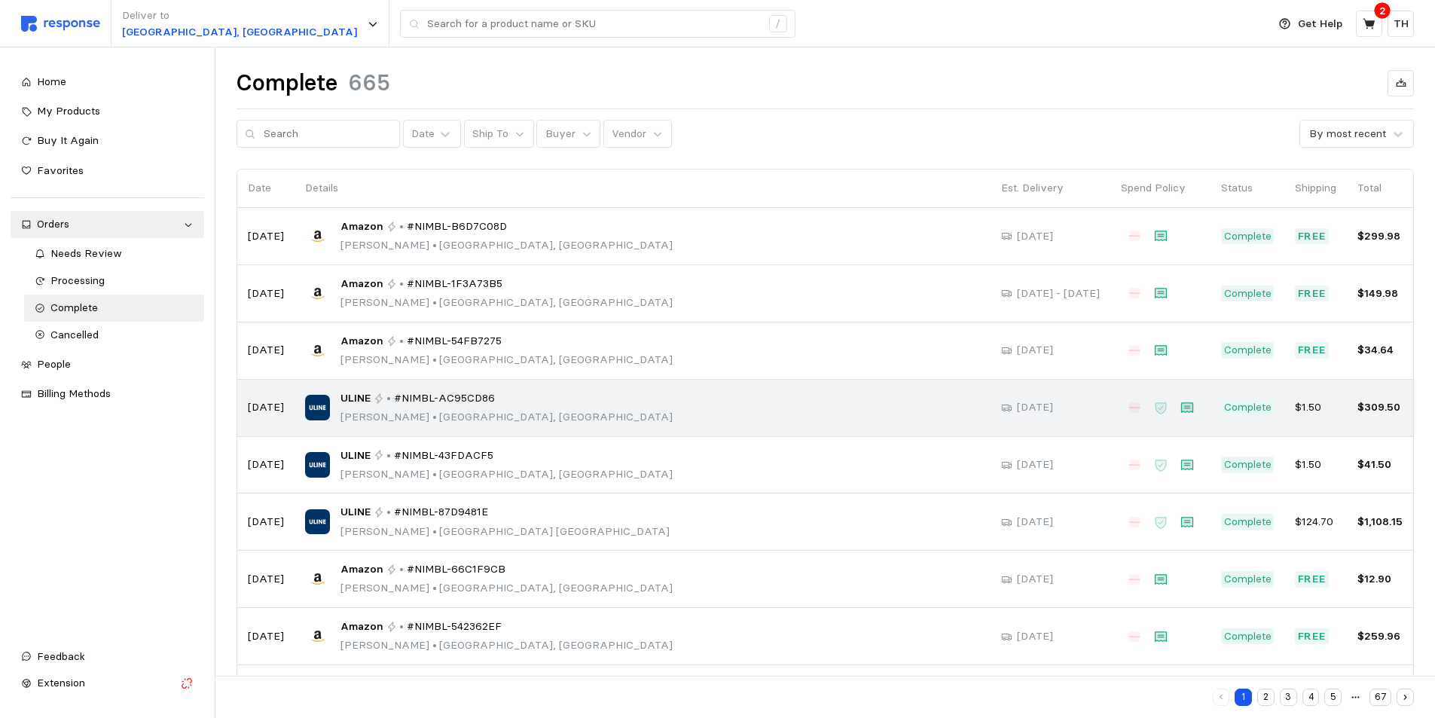
click at [570, 420] on div "ULINE • #NIMBL-AC95CD86 [PERSON_NAME] • [GEOGRAPHIC_DATA], [GEOGRAPHIC_DATA]" at bounding box center [642, 407] width 675 height 35
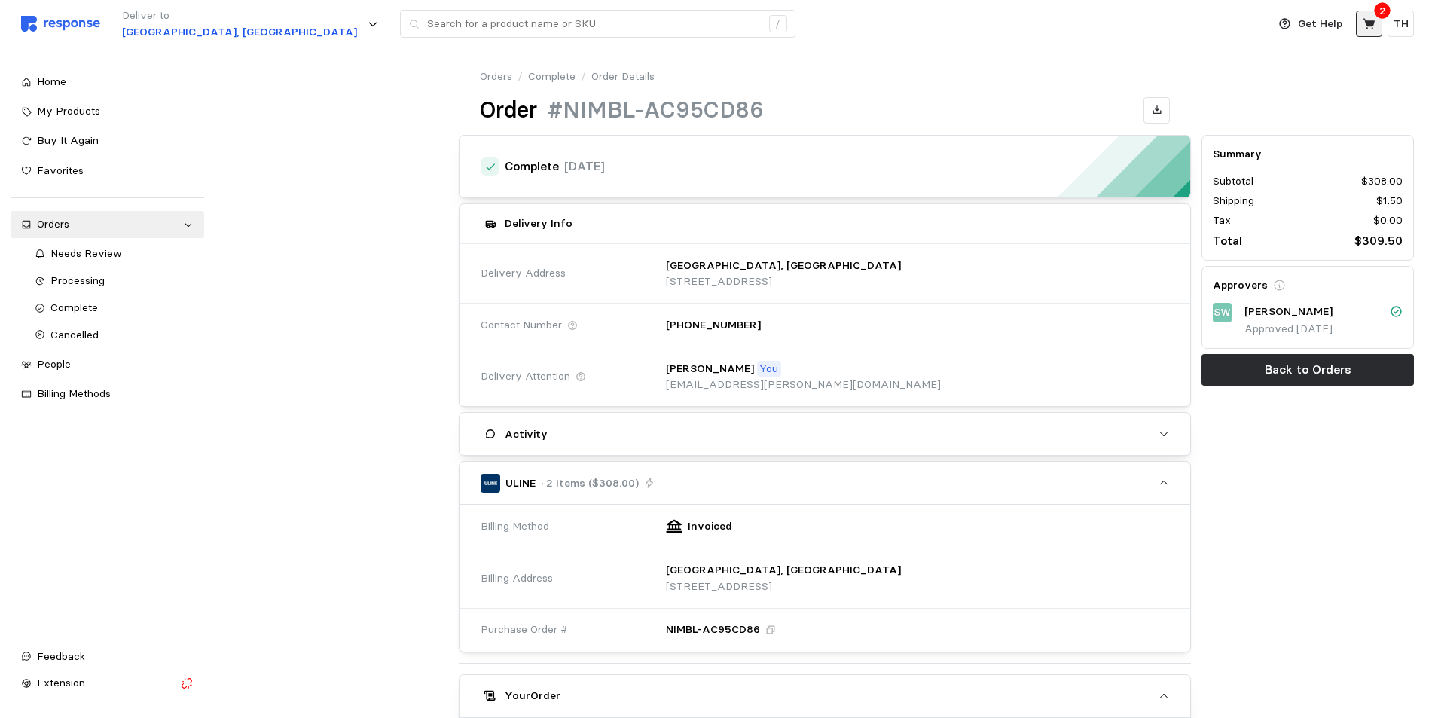
click at [1368, 30] on icon at bounding box center [1369, 24] width 14 height 14
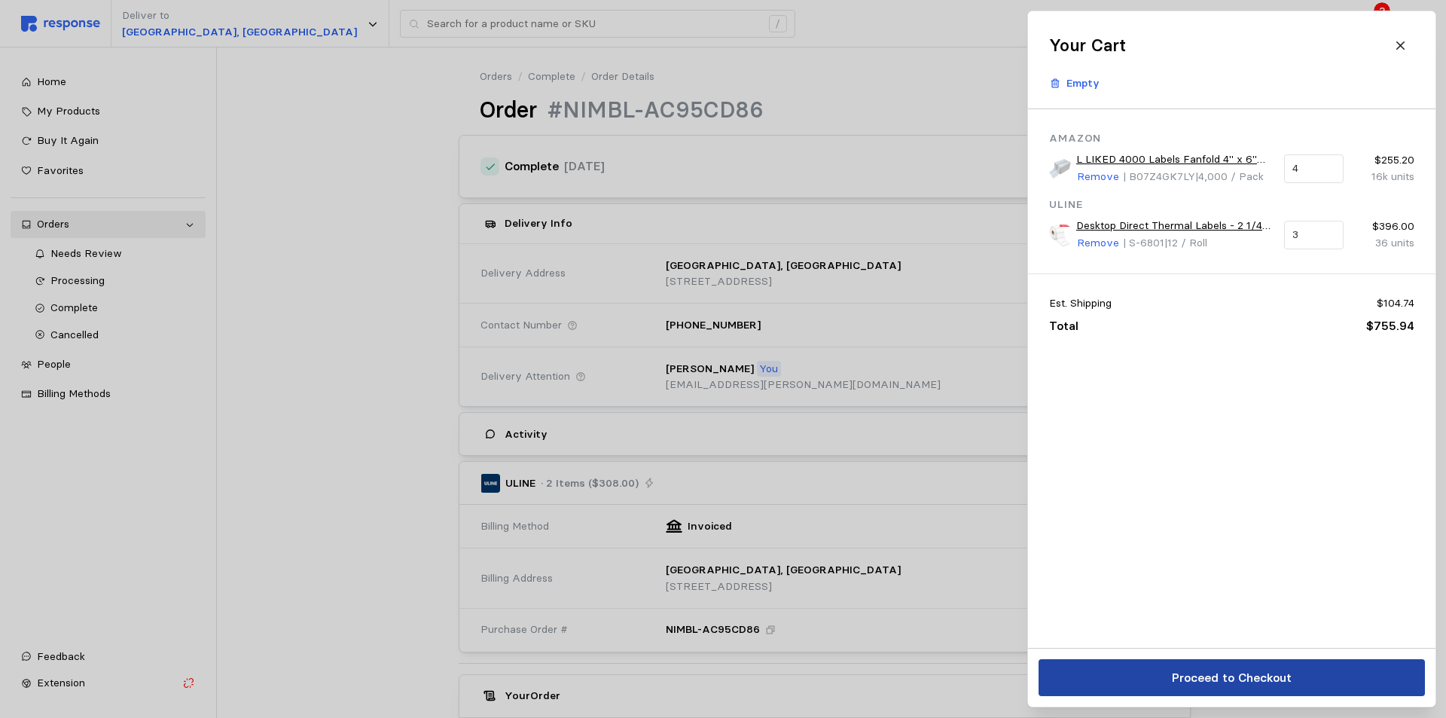
click at [1281, 672] on p "Proceed to Checkout" at bounding box center [1231, 677] width 120 height 19
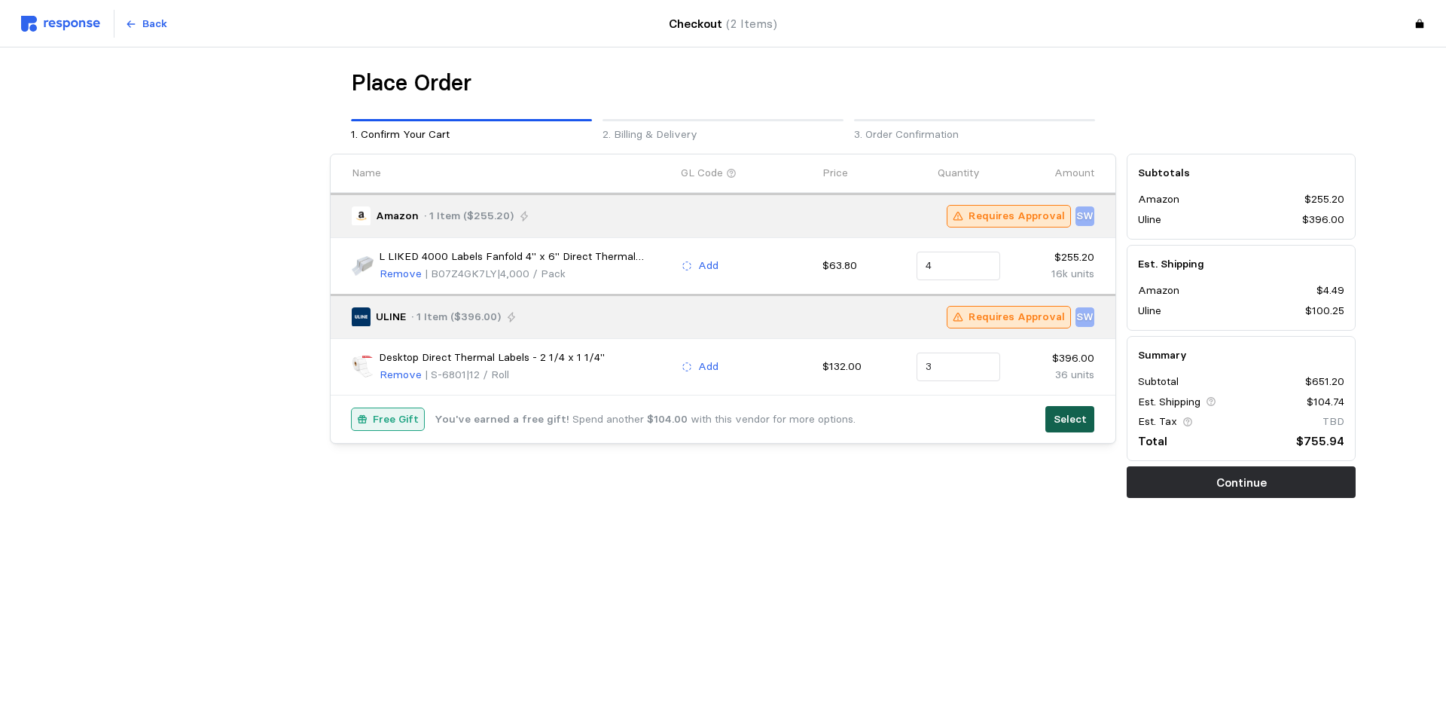
click at [1066, 422] on p "Select" at bounding box center [1070, 419] width 33 height 17
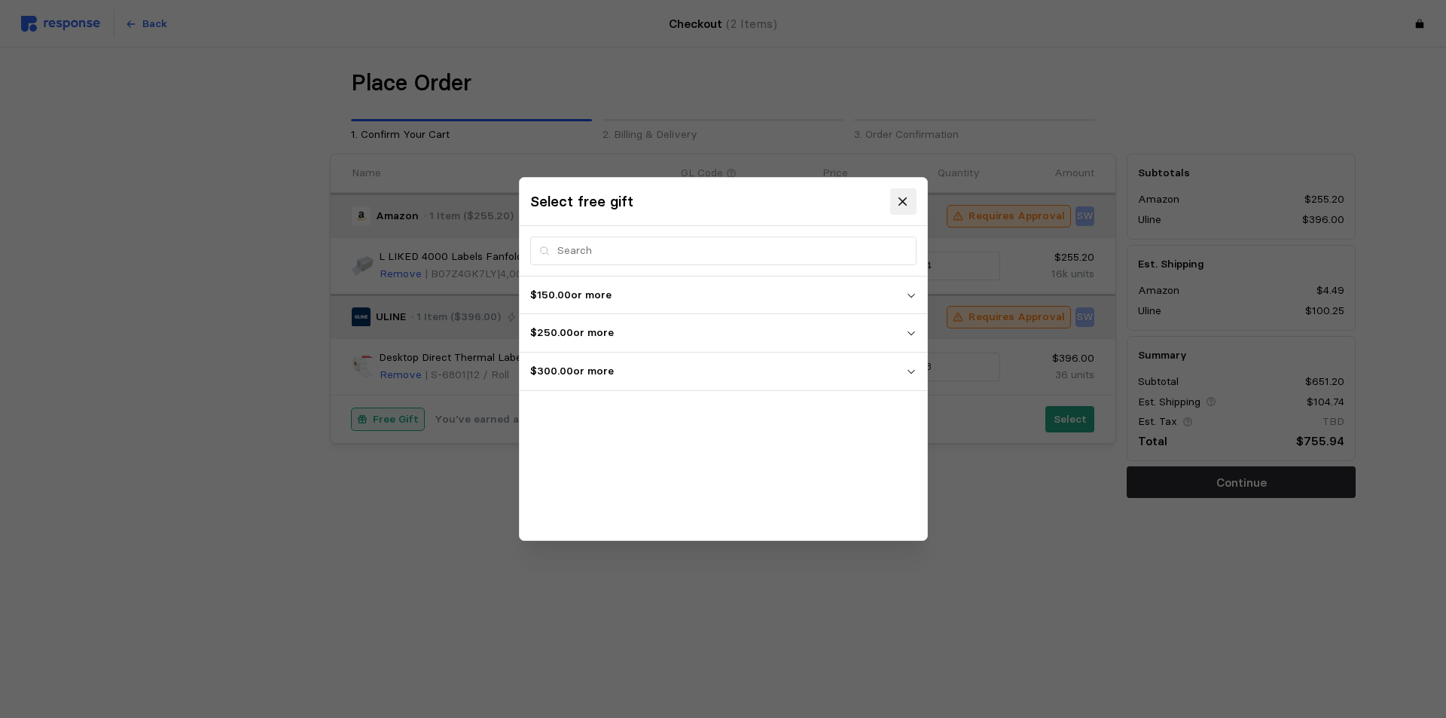
click at [898, 203] on icon at bounding box center [903, 202] width 14 height 14
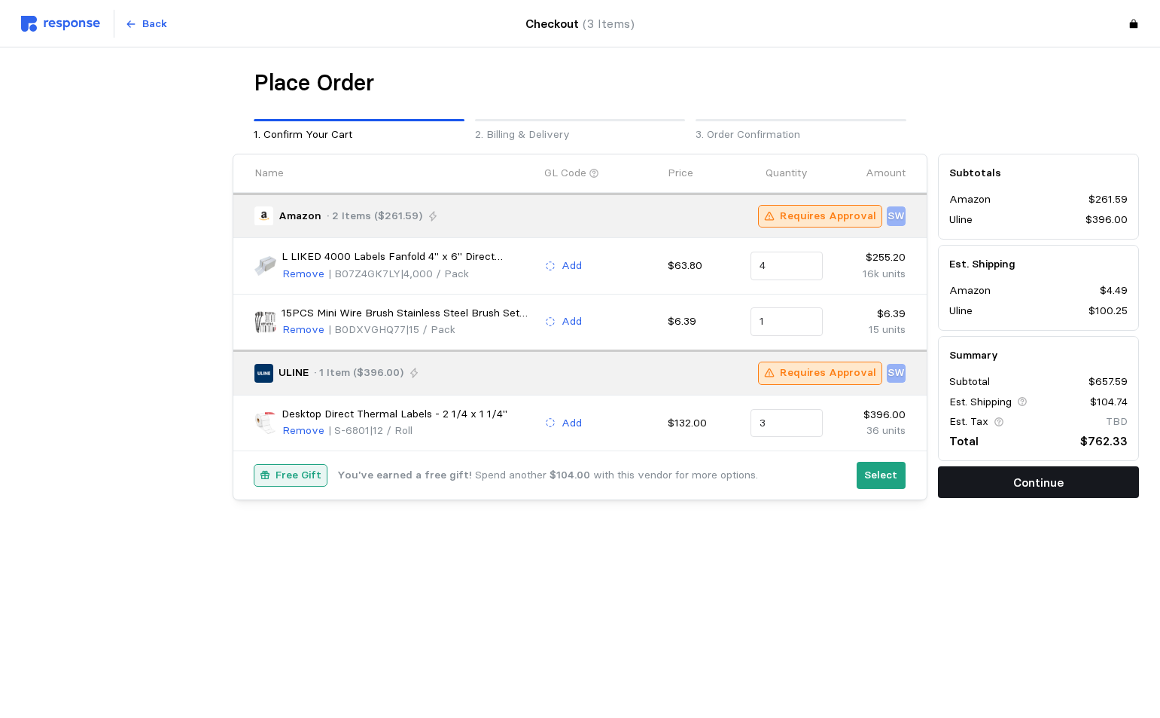
click at [958, 486] on button "Continue" at bounding box center [1038, 482] width 201 height 32
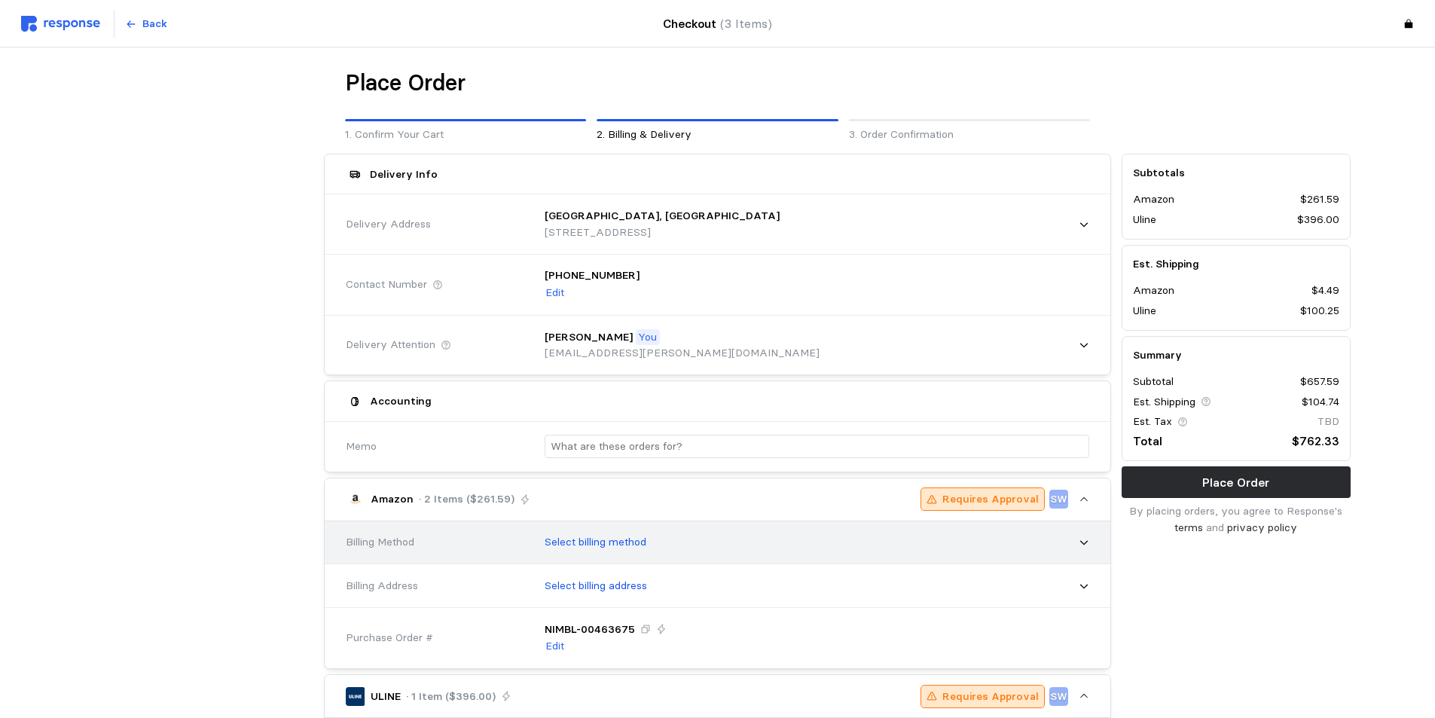
click at [666, 544] on div "Select billing method" at bounding box center [811, 542] width 555 height 38
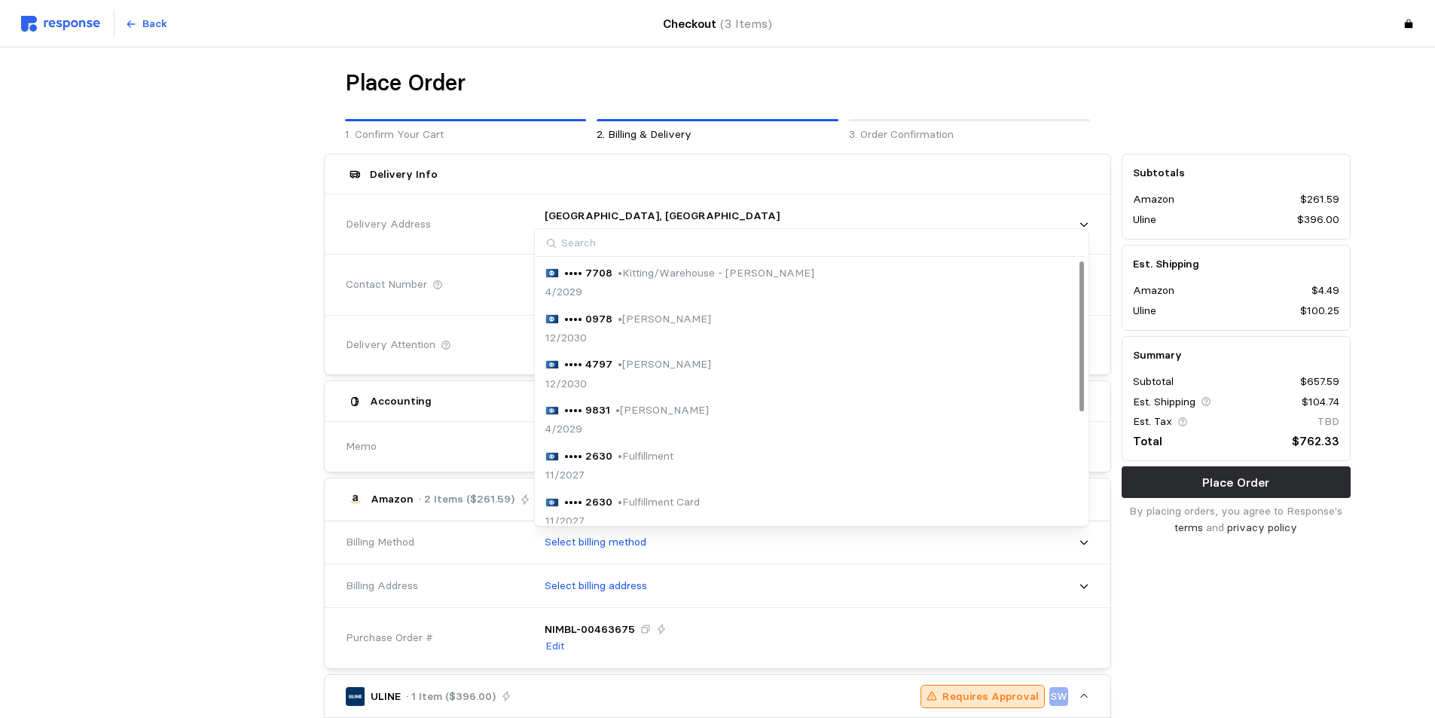
click at [740, 279] on p "• Kitting/Warehouse - Carlos Gerlach" at bounding box center [716, 273] width 197 height 17
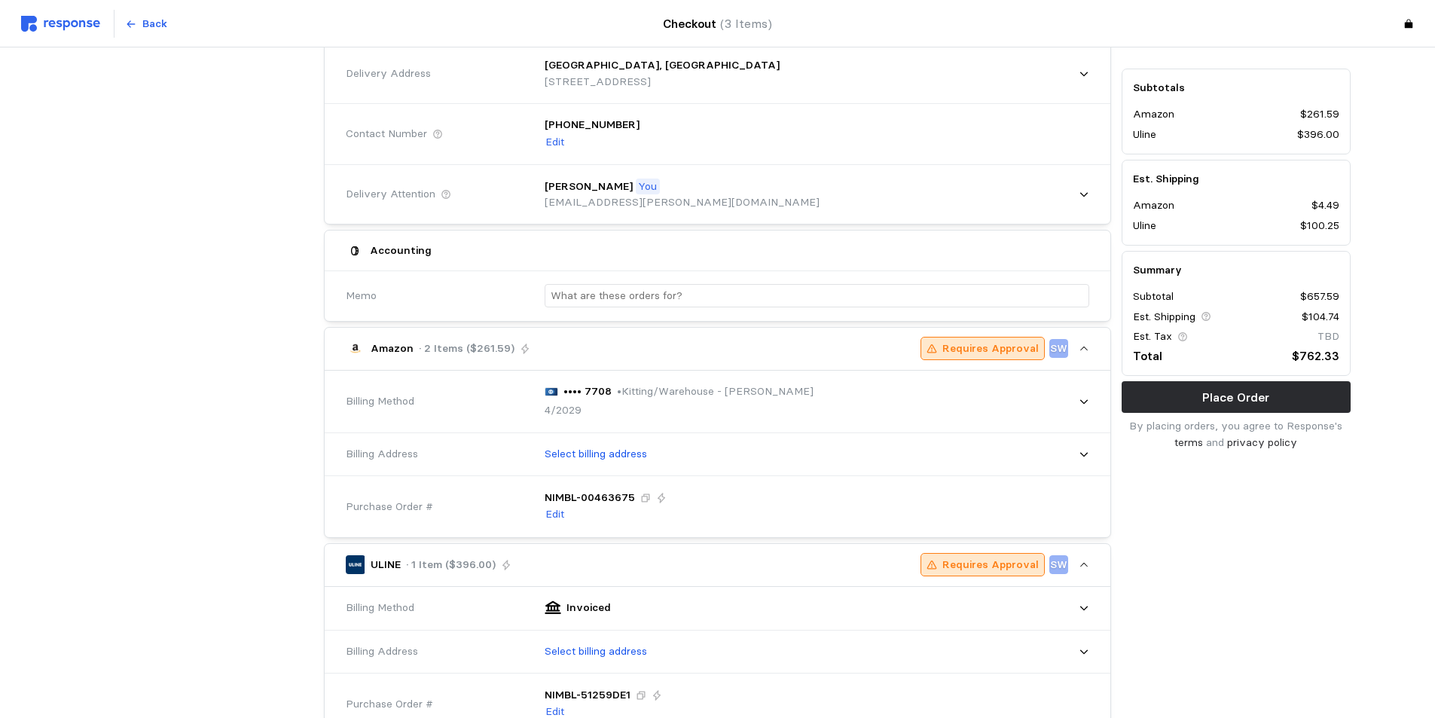
scroll to position [226, 0]
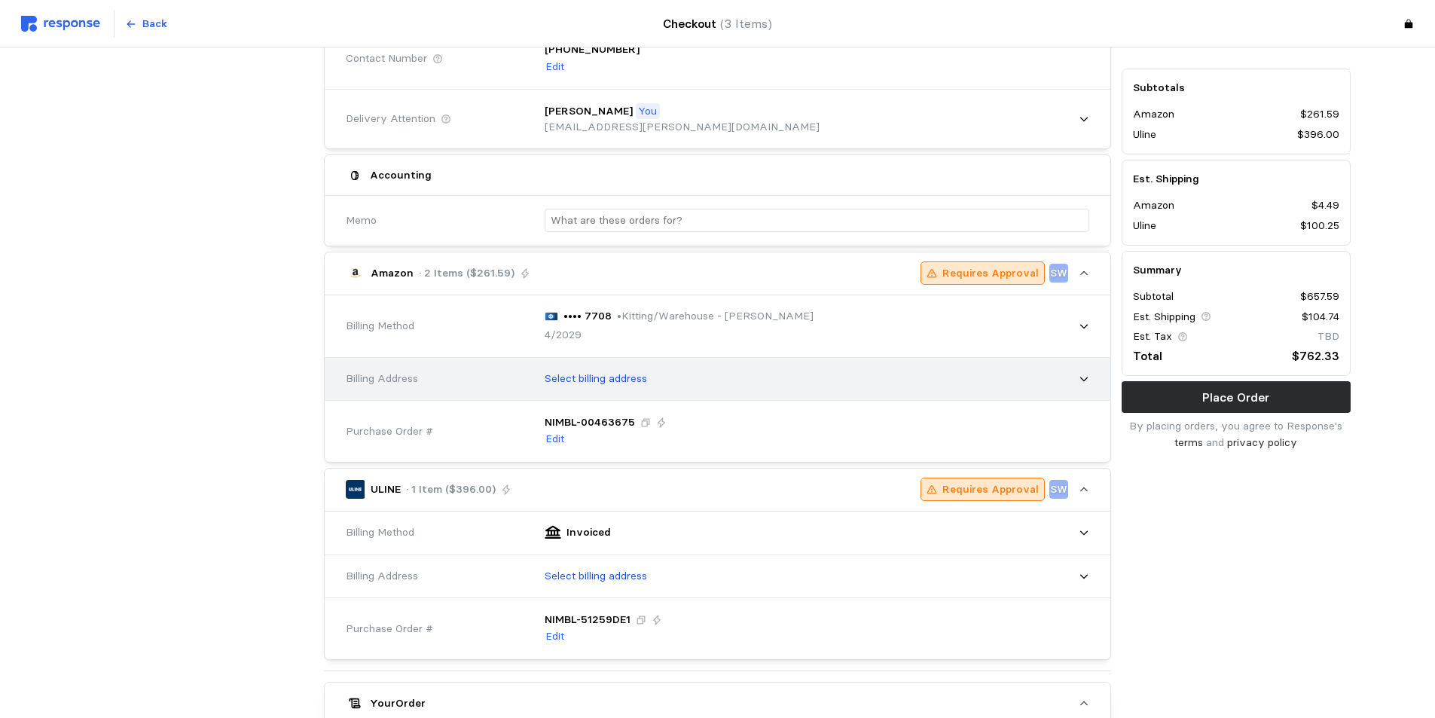
click at [679, 387] on div "Select billing address" at bounding box center [811, 379] width 555 height 38
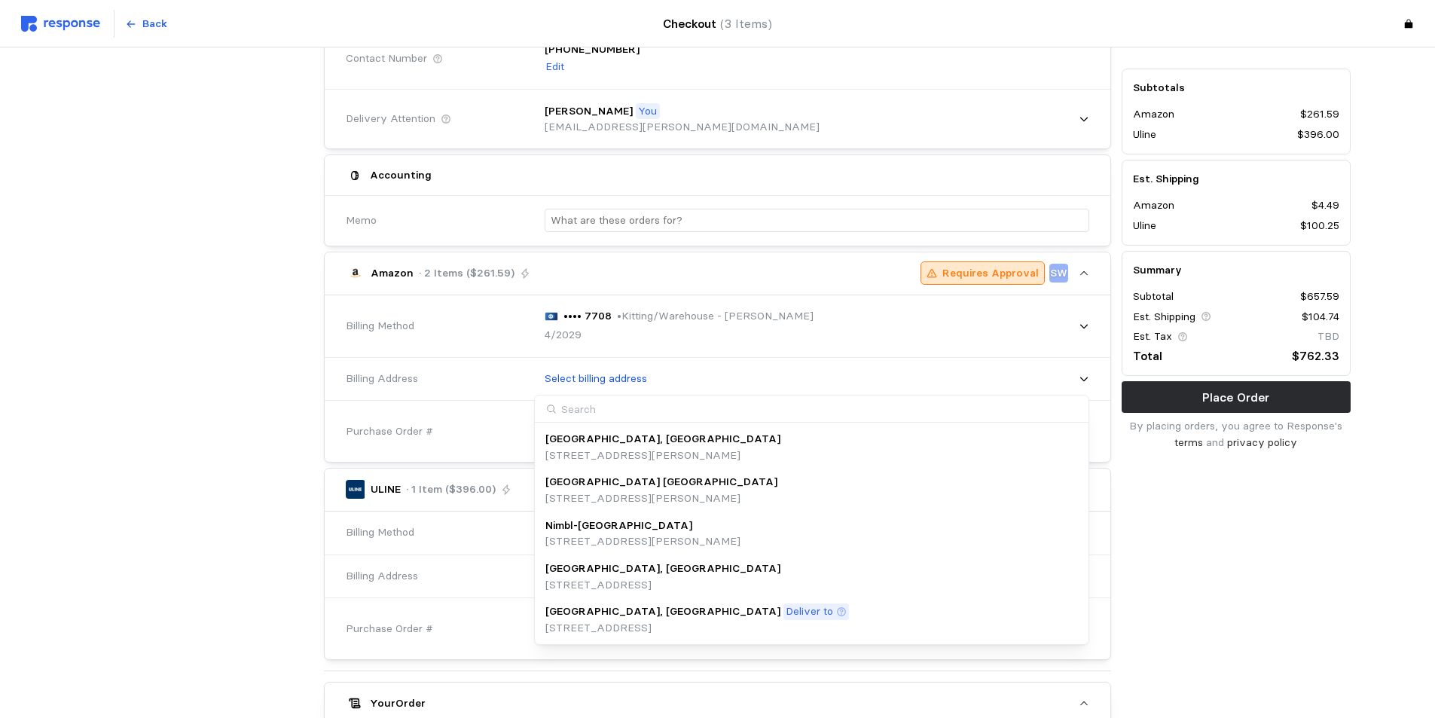
scroll to position [452, 0]
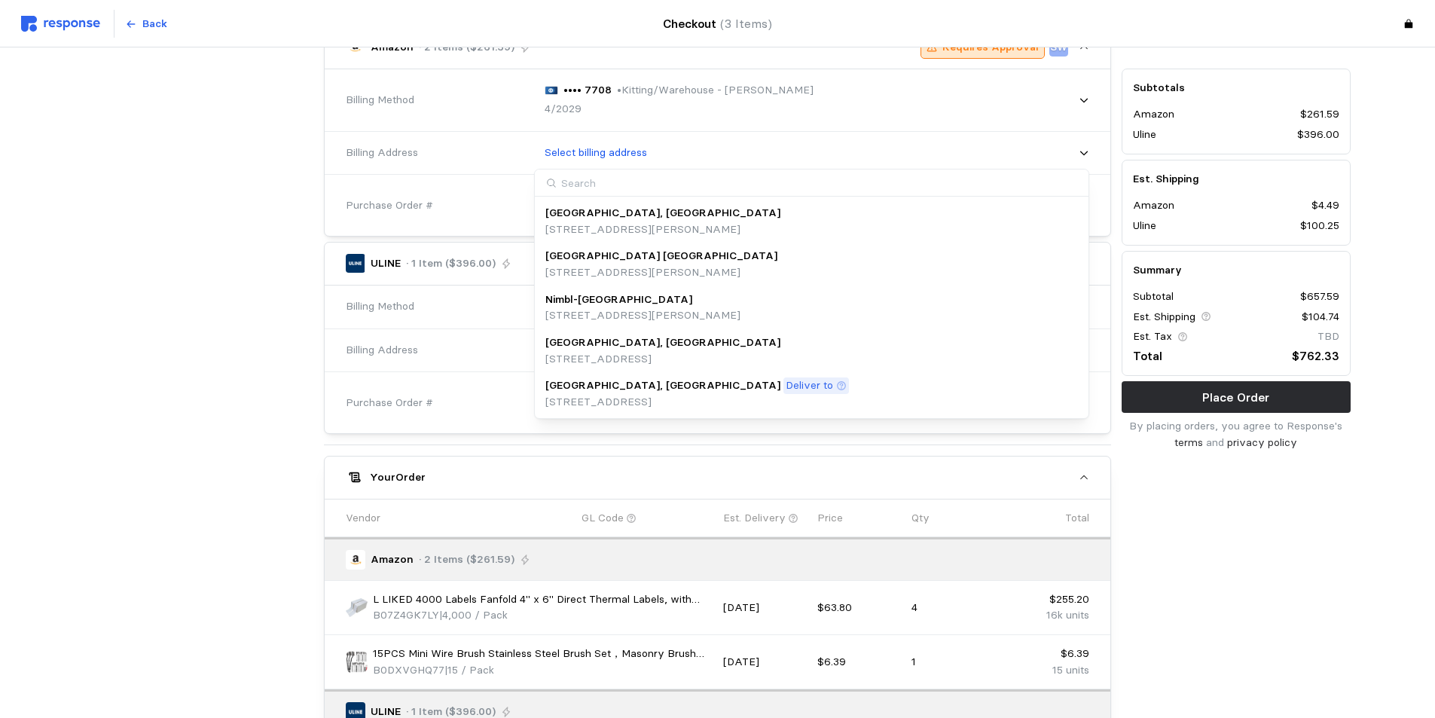
click at [605, 396] on p "[STREET_ADDRESS]" at bounding box center [696, 402] width 303 height 17
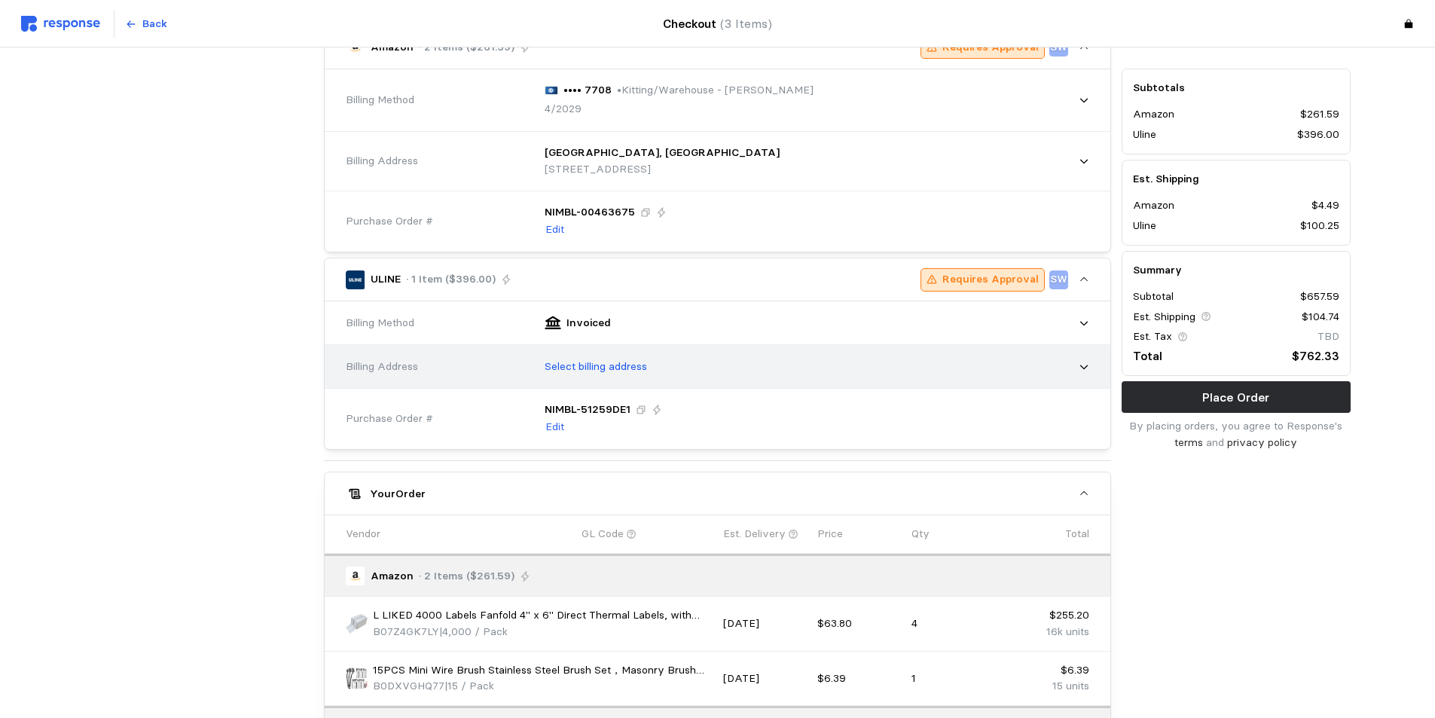
click at [629, 371] on p "Select billing address" at bounding box center [595, 366] width 102 height 17
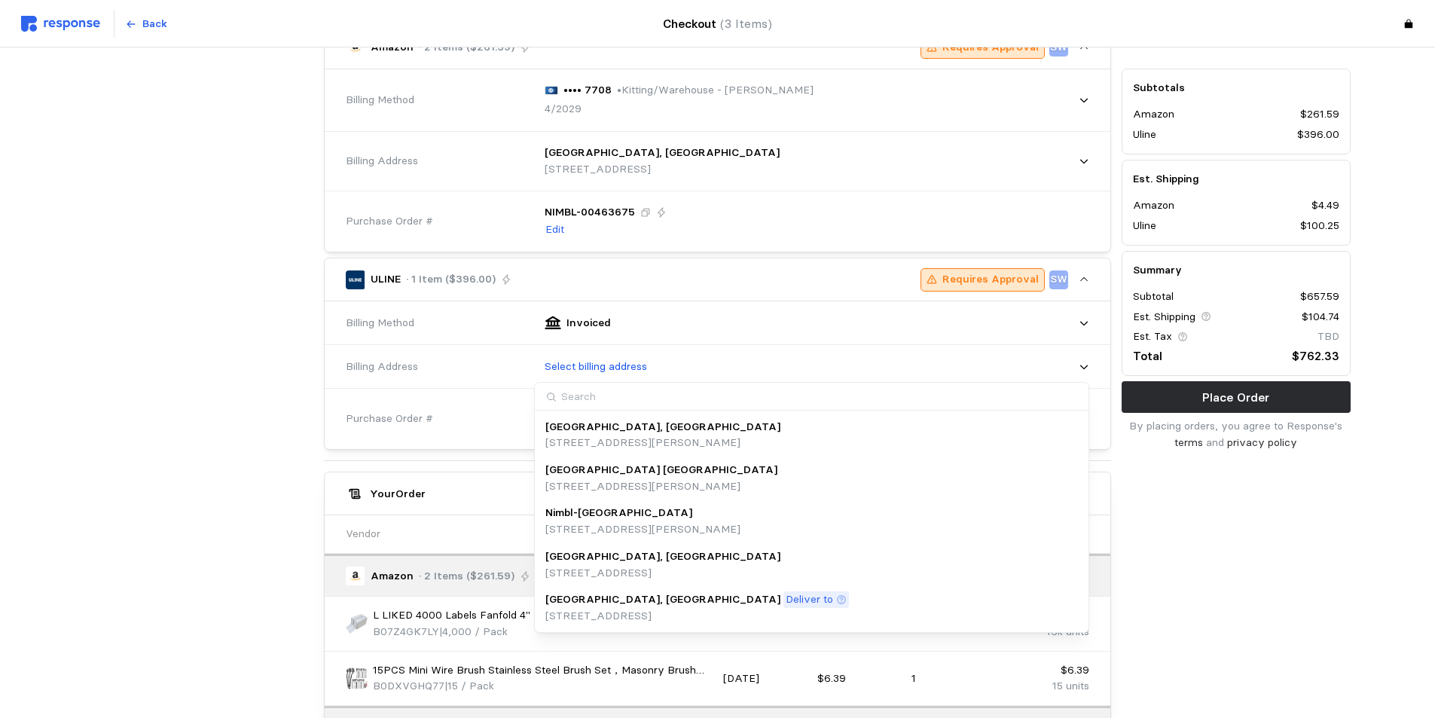
click at [602, 598] on p "[GEOGRAPHIC_DATA], [GEOGRAPHIC_DATA]" at bounding box center [662, 599] width 235 height 17
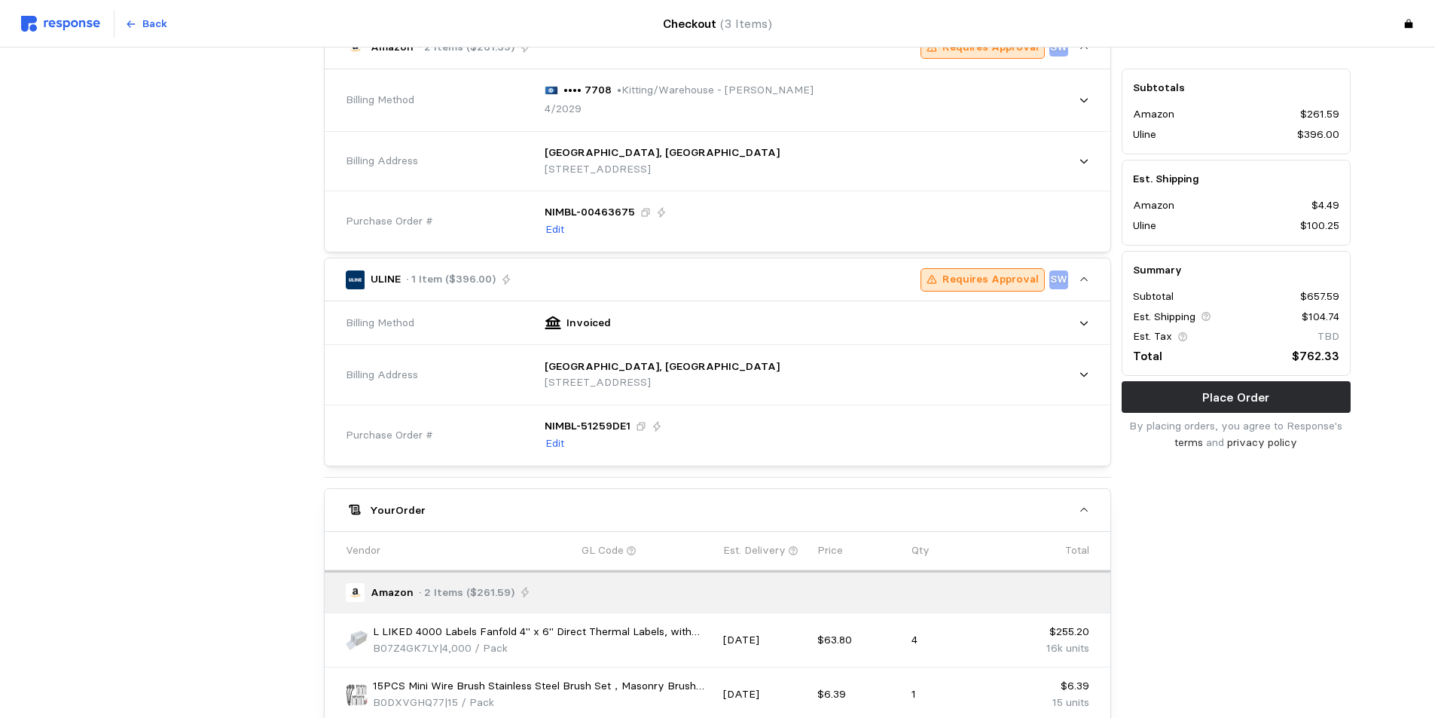
scroll to position [845, 0]
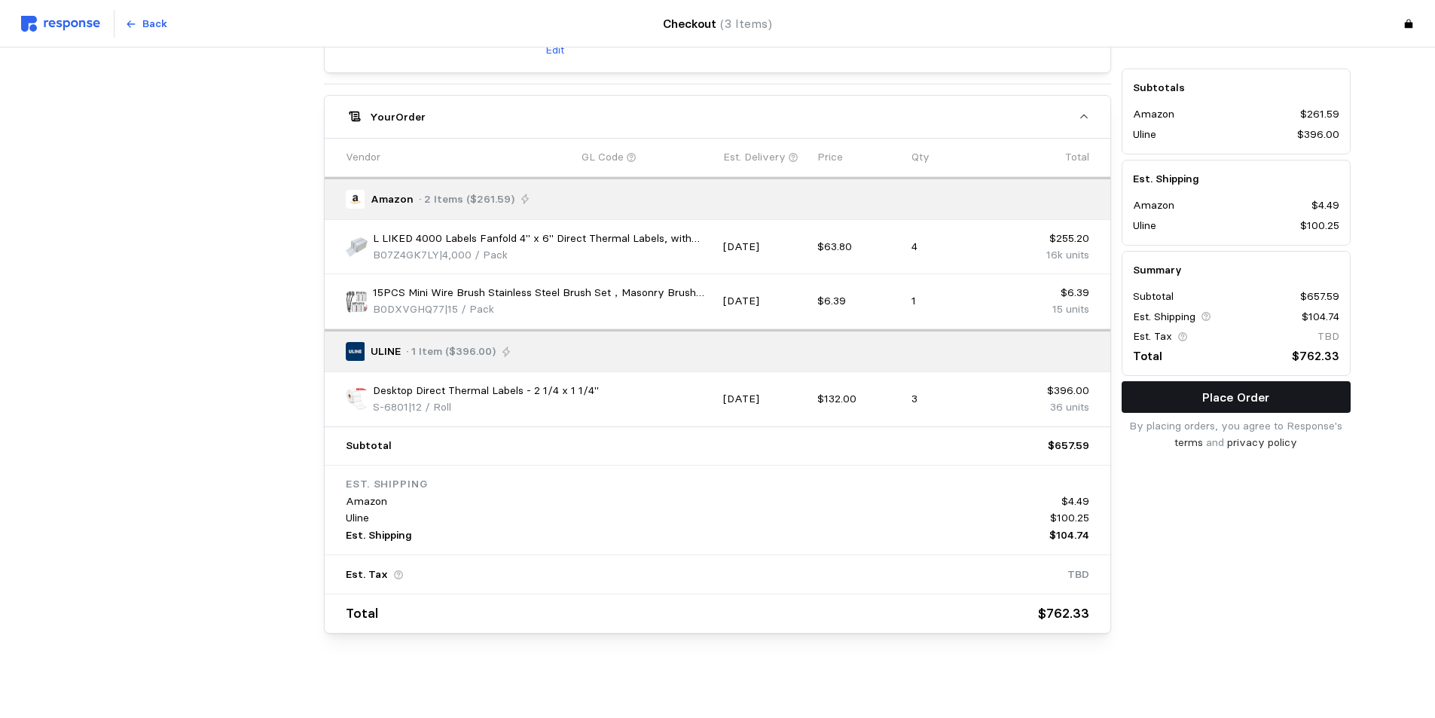
click at [1160, 391] on p "Place Order" at bounding box center [1235, 397] width 67 height 19
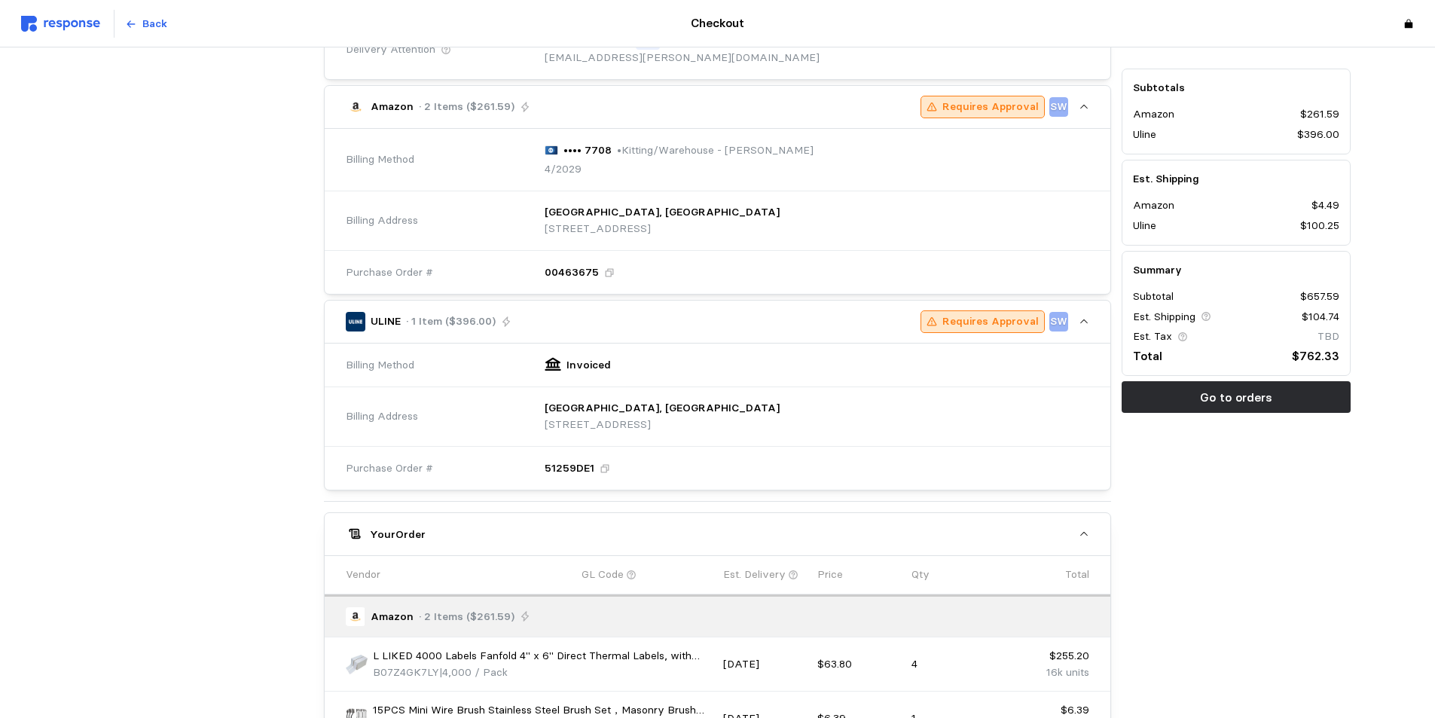
scroll to position [0, 0]
